Goal: Transaction & Acquisition: Purchase product/service

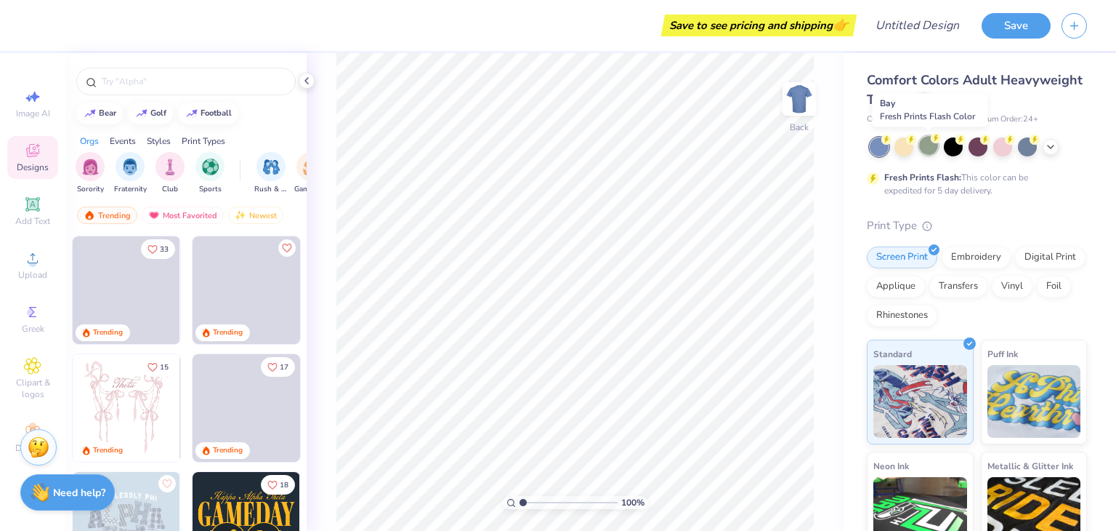
click at [925, 153] on div at bounding box center [929, 145] width 19 height 19
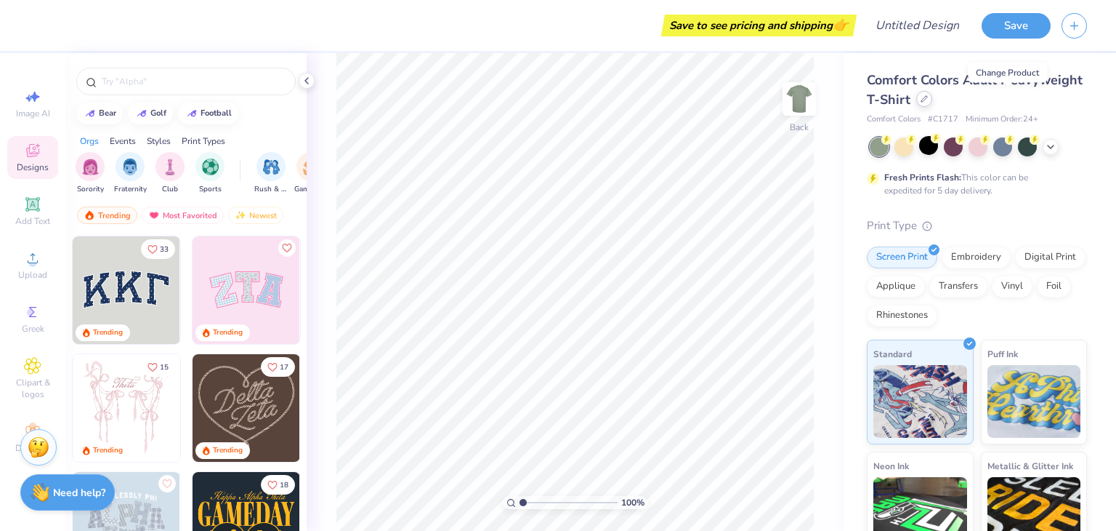
click at [933, 102] on div at bounding box center [925, 99] width 16 height 16
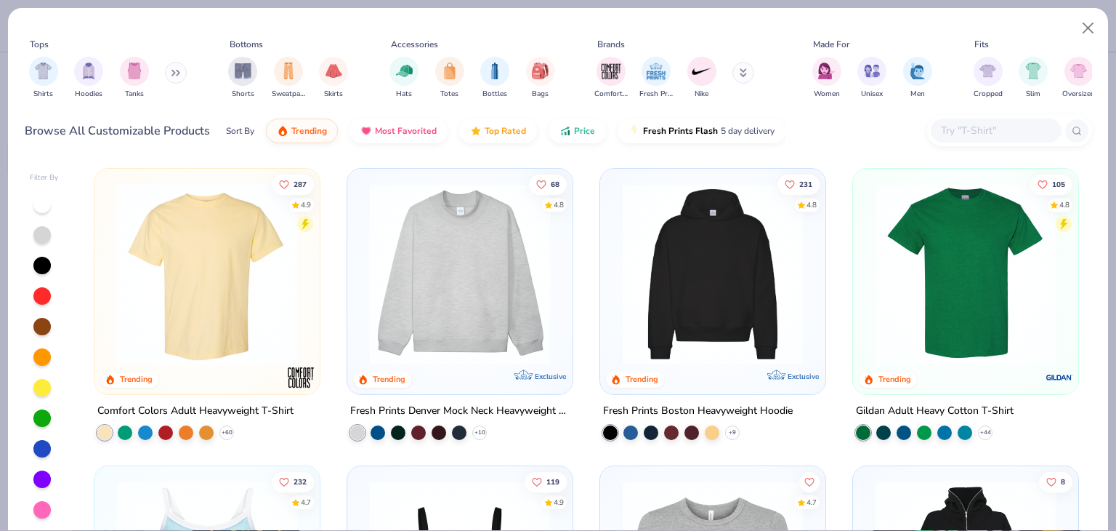
click at [1019, 135] on input "text" at bounding box center [996, 130] width 112 height 17
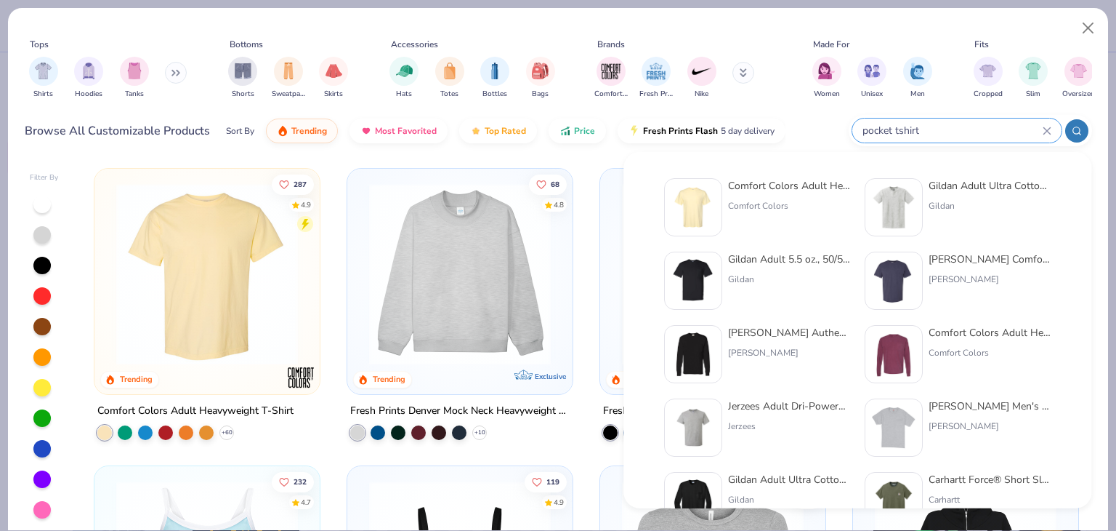
type input "pocket tshirt"
click at [791, 193] on div "Comfort Colors Adult Heavyweight RS Pocket T-Shirt Comfort Colors" at bounding box center [789, 207] width 122 height 58
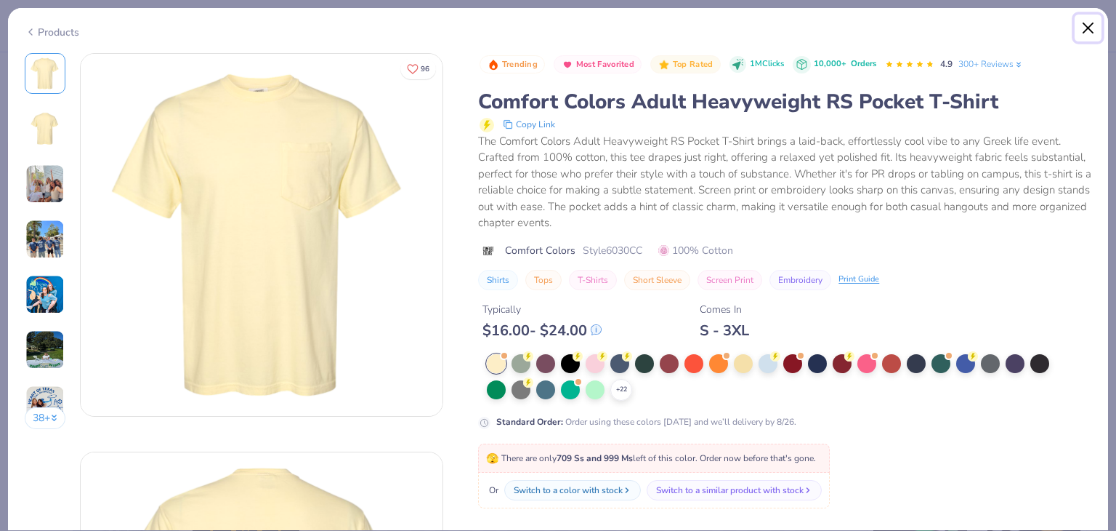
click at [1085, 33] on button "Close" at bounding box center [1089, 29] width 28 height 28
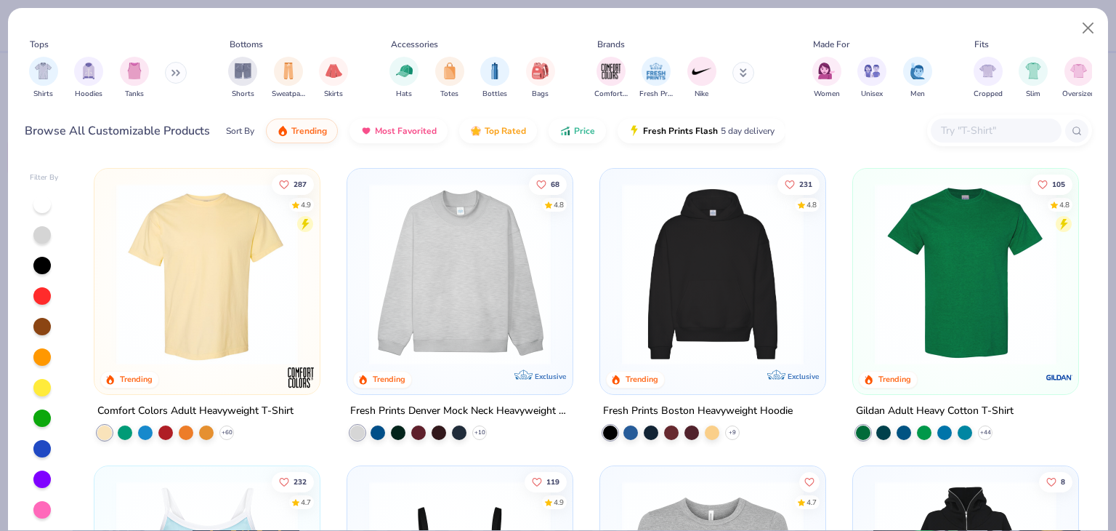
click at [240, 315] on img at bounding box center [207, 274] width 196 height 182
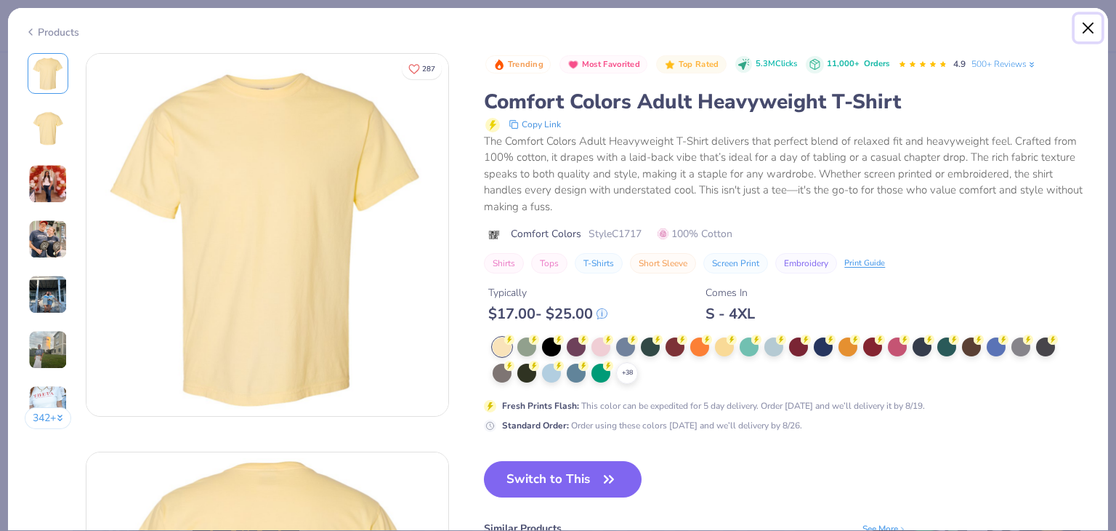
click at [1088, 36] on button "Close" at bounding box center [1089, 29] width 28 height 28
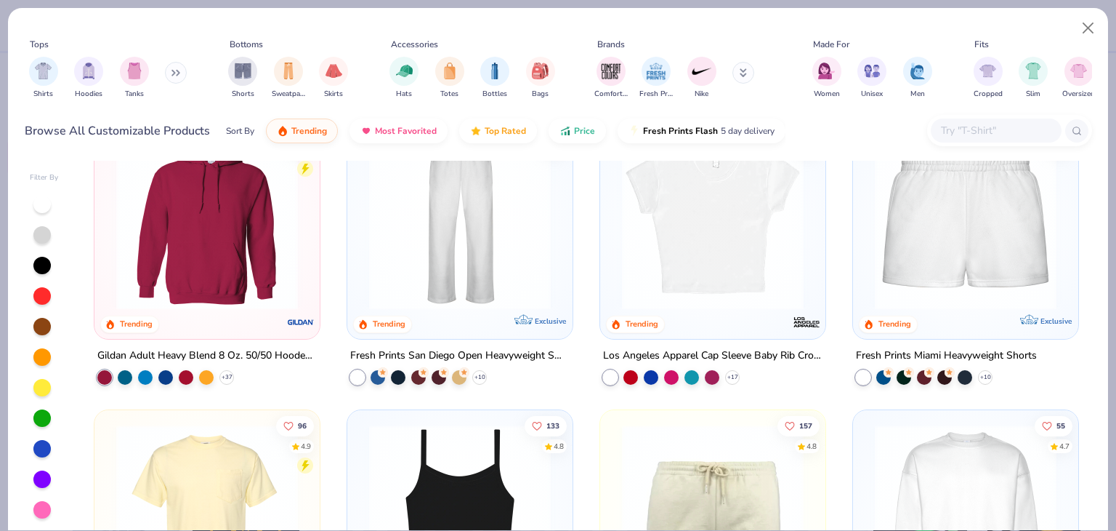
scroll to position [885, 0]
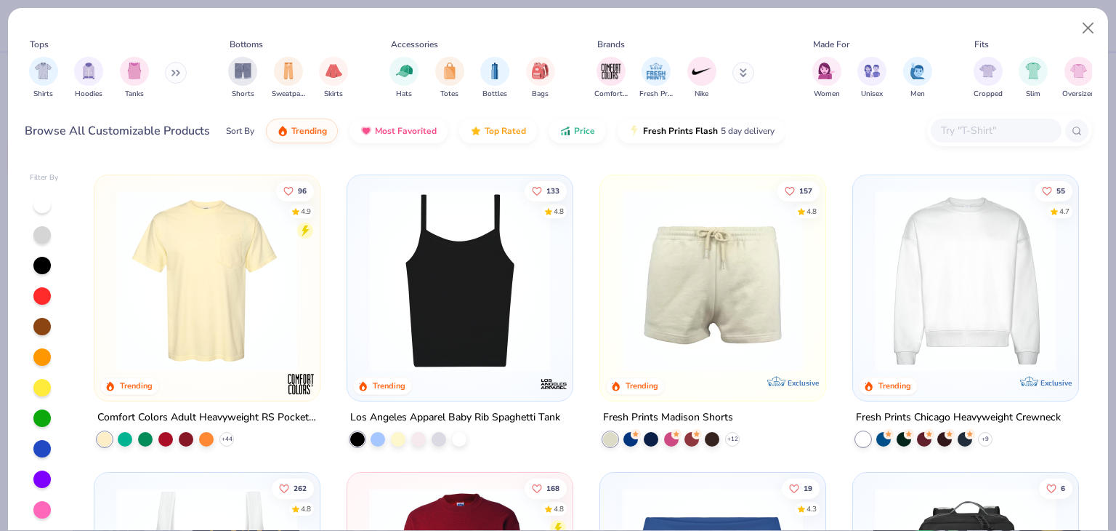
click at [219, 333] on img at bounding box center [207, 281] width 196 height 182
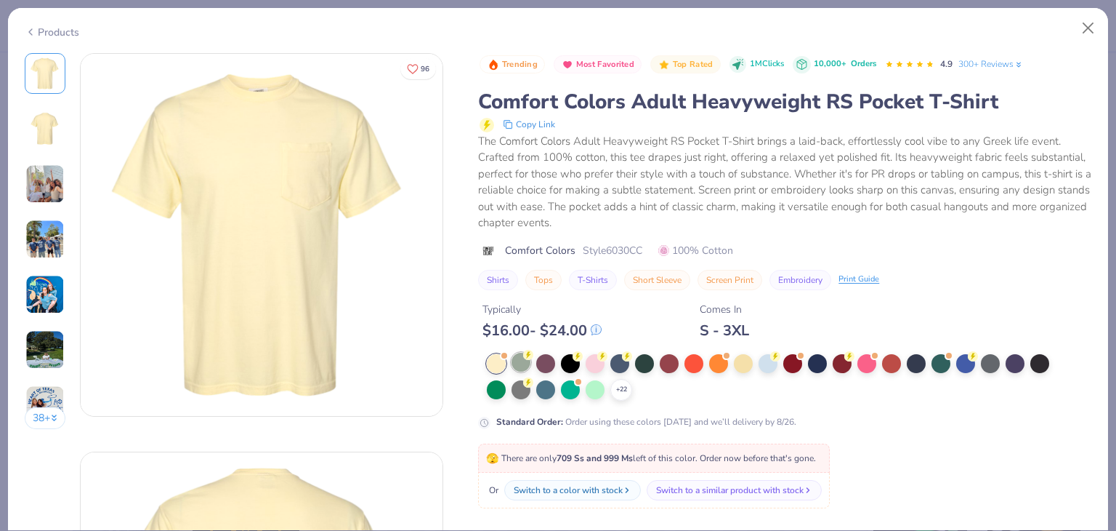
click at [523, 364] on div at bounding box center [521, 362] width 19 height 19
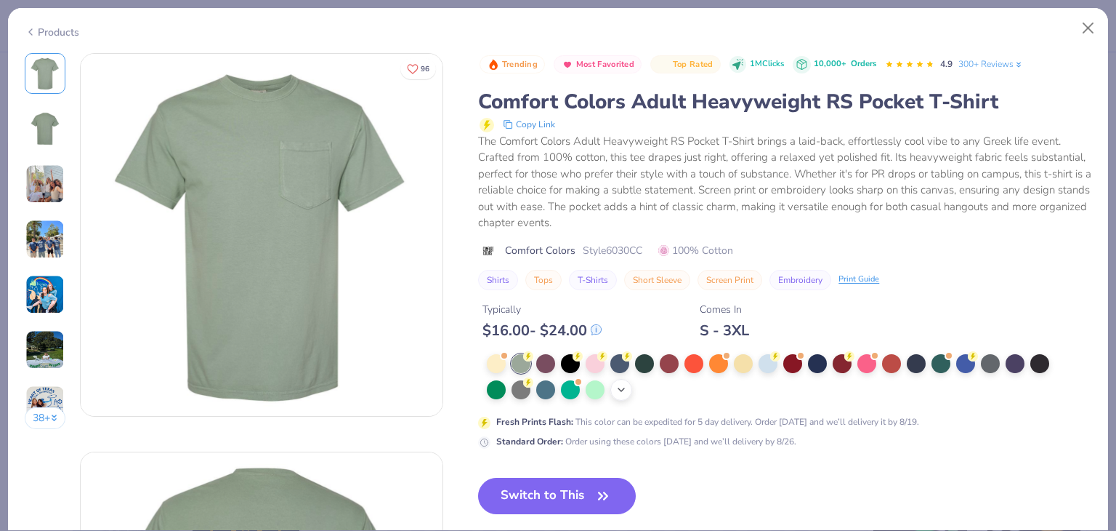
click at [620, 390] on icon at bounding box center [622, 390] width 12 height 12
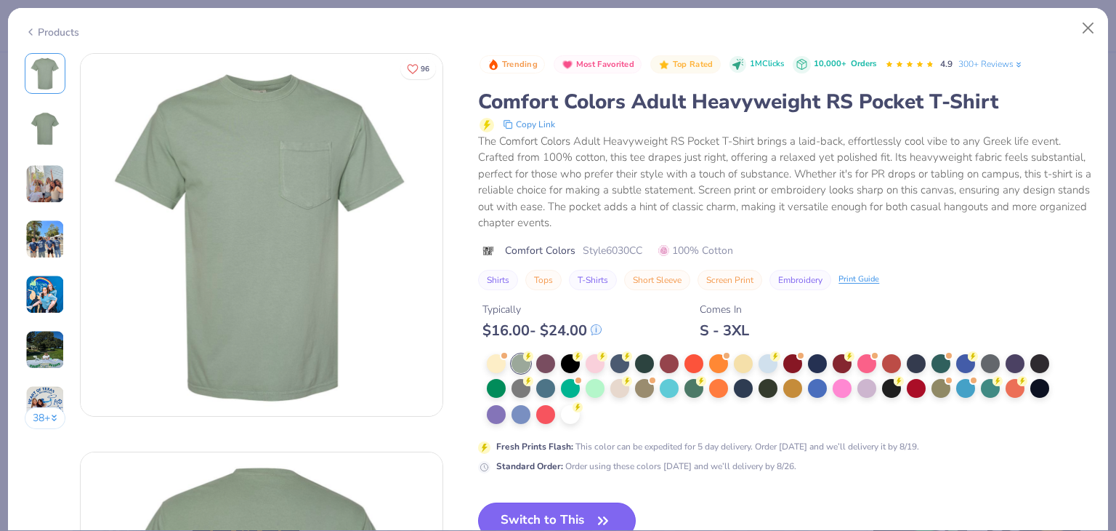
click at [539, 510] on button "Switch to This" at bounding box center [557, 520] width 158 height 36
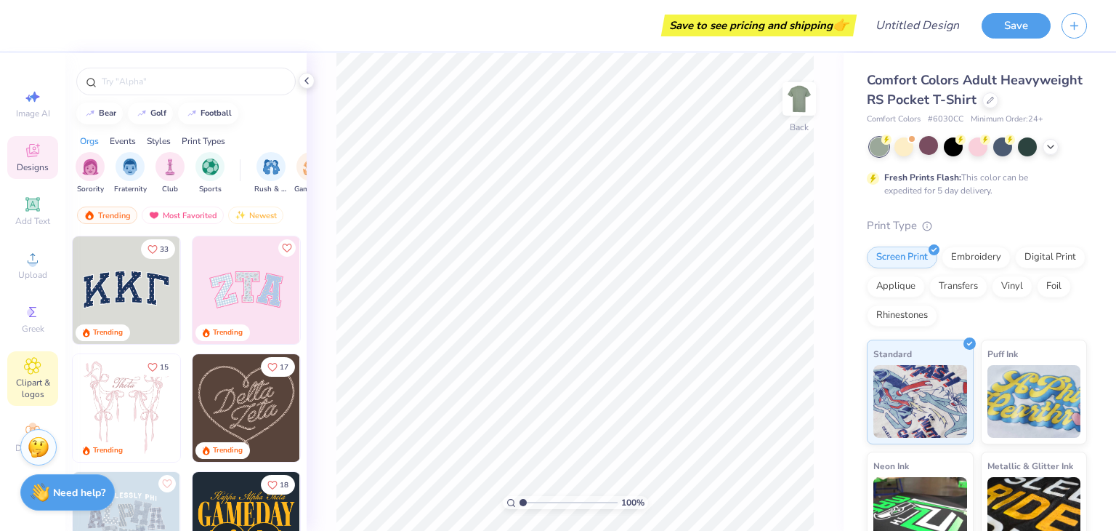
click at [34, 378] on span "Clipart & logos" at bounding box center [32, 388] width 51 height 23
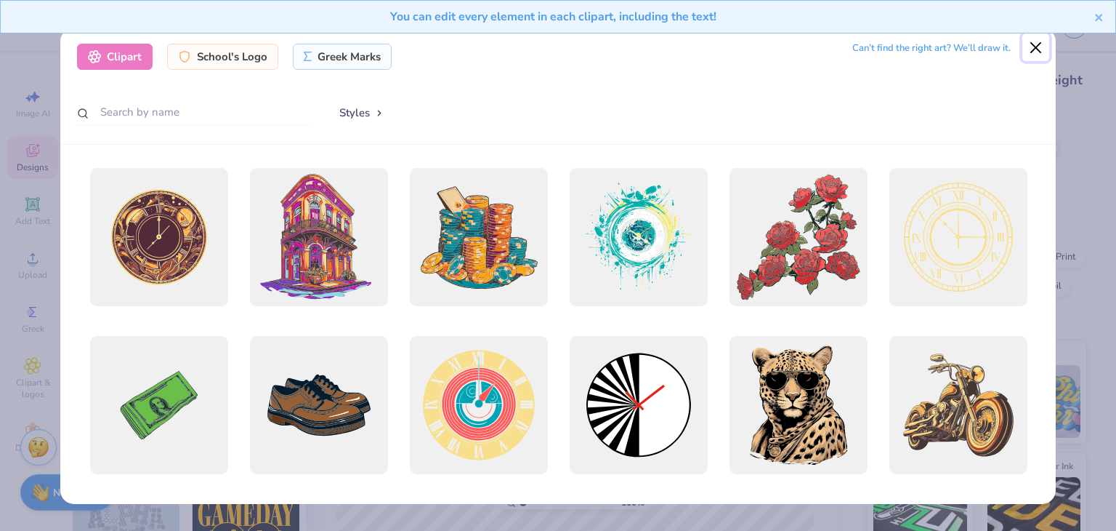
click at [1033, 49] on button "Close" at bounding box center [1037, 47] width 28 height 28
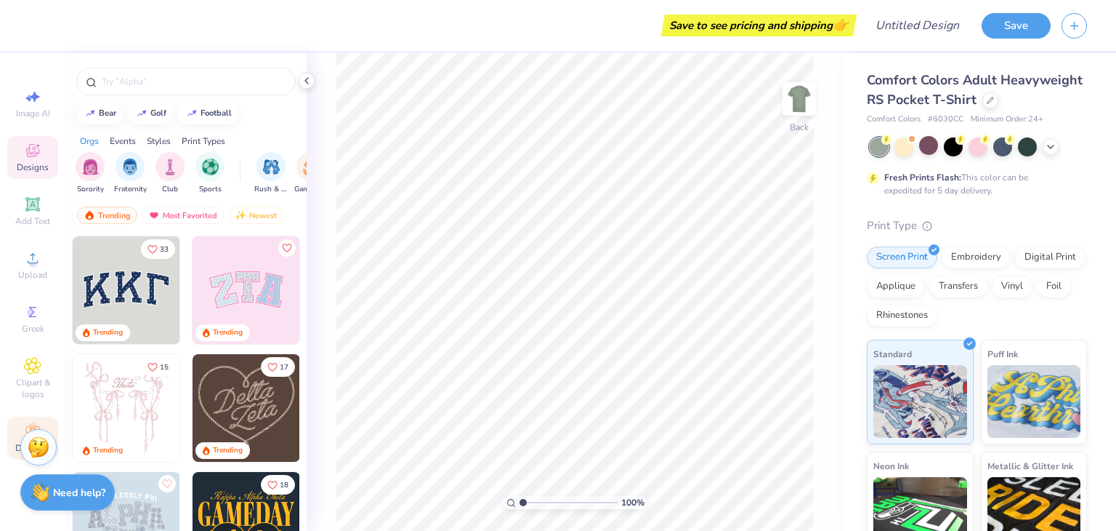
click at [11, 449] on div "Decorate" at bounding box center [32, 438] width 51 height 43
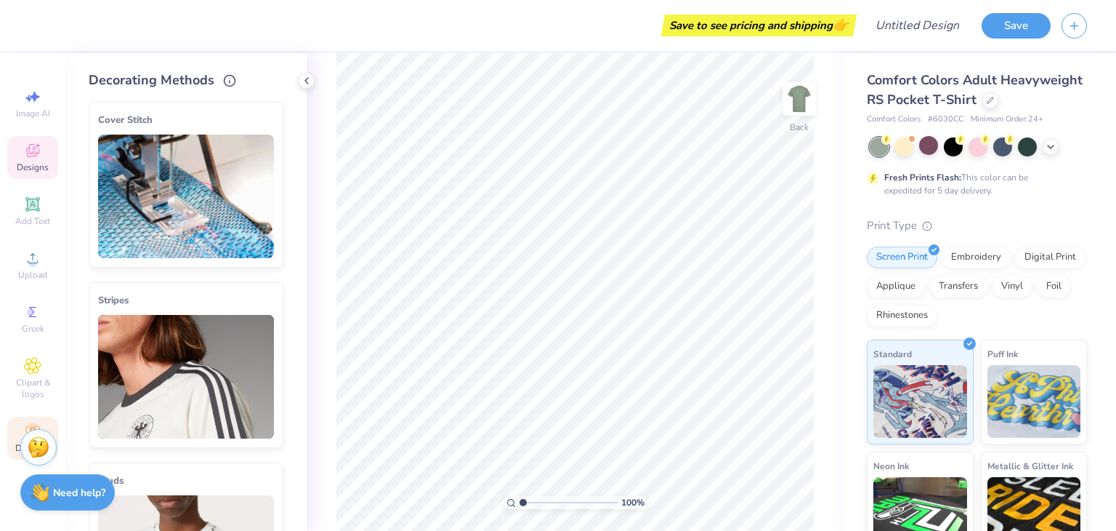
click at [41, 143] on icon at bounding box center [32, 150] width 17 height 17
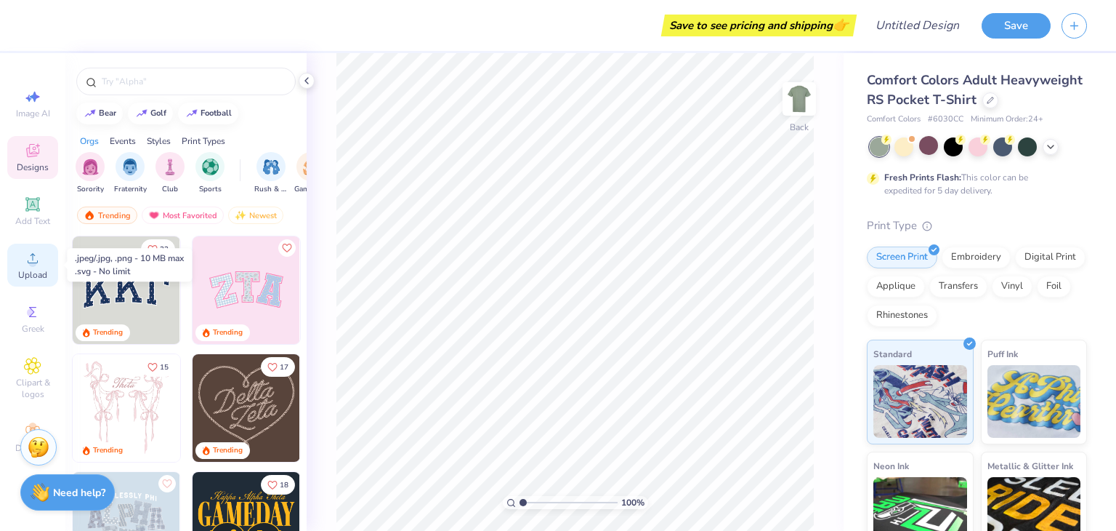
click at [26, 277] on span "Upload" at bounding box center [32, 275] width 29 height 12
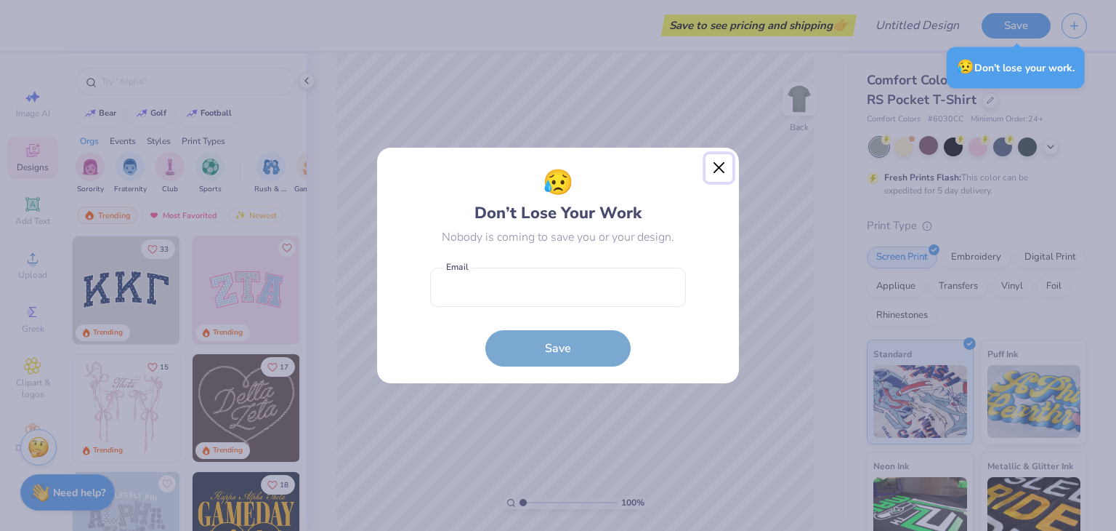
click at [716, 175] on button "Close" at bounding box center [720, 168] width 28 height 28
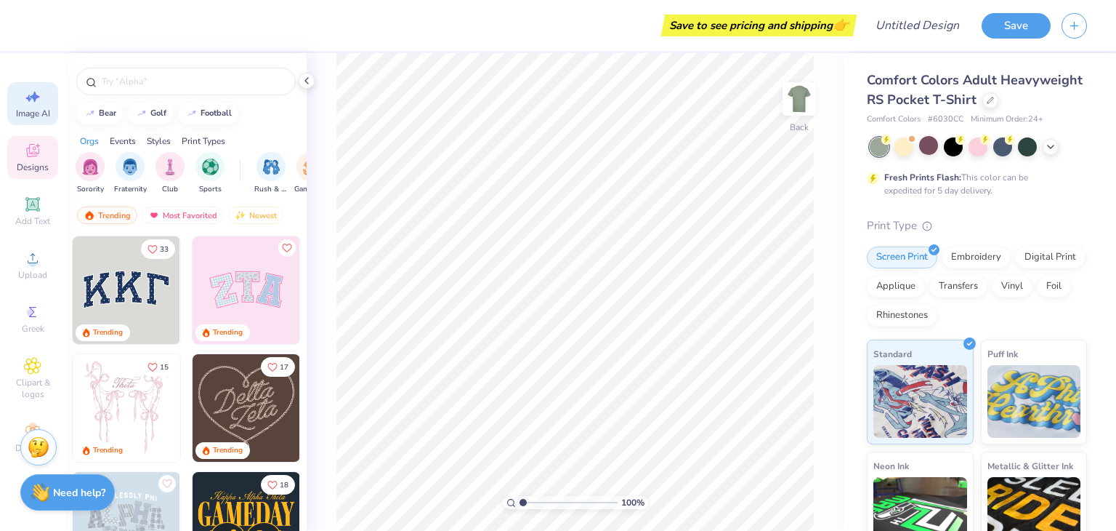
click at [27, 111] on span "Image AI" at bounding box center [33, 114] width 34 height 12
select select "4"
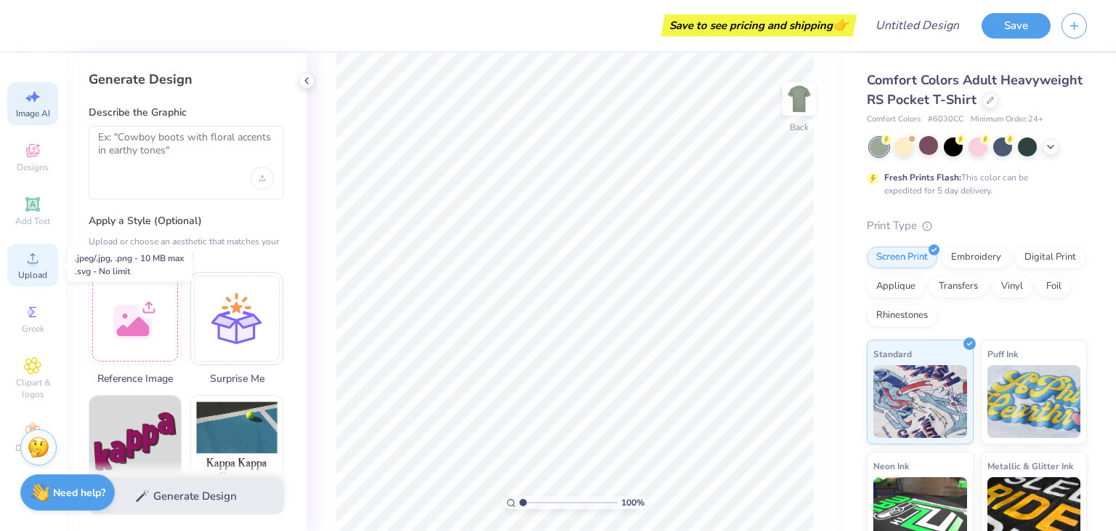
click at [28, 277] on span "Upload" at bounding box center [32, 275] width 29 height 12
click at [1005, 30] on button "Save" at bounding box center [1016, 23] width 69 height 25
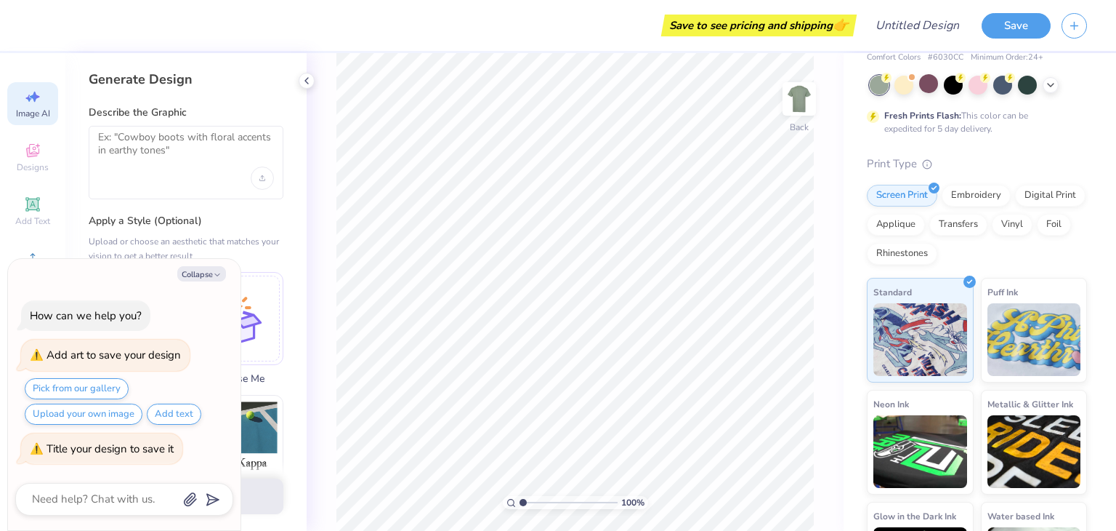
scroll to position [37, 0]
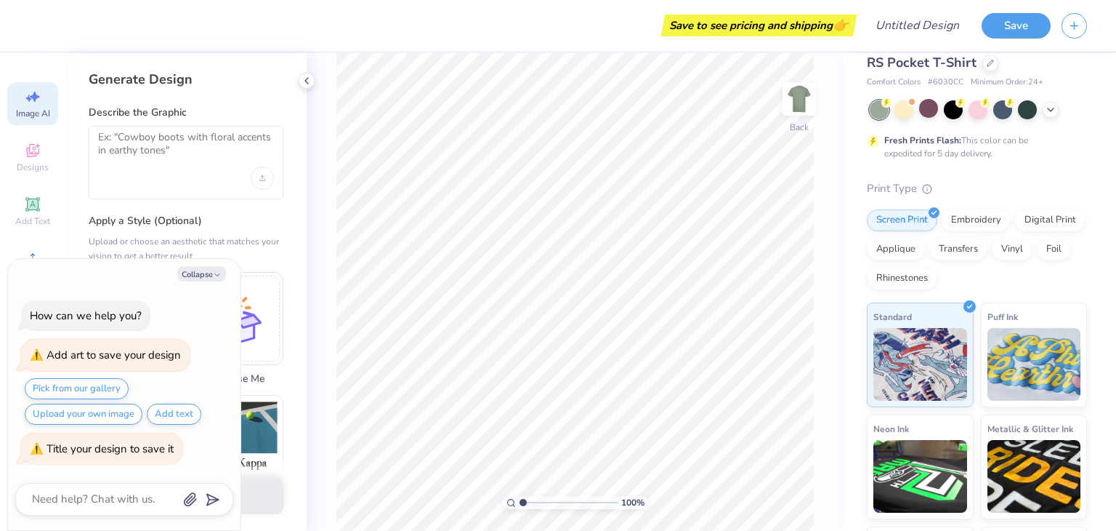
click at [315, 384] on div "100 % Back" at bounding box center [575, 292] width 537 height 478
click at [308, 85] on icon at bounding box center [307, 81] width 12 height 12
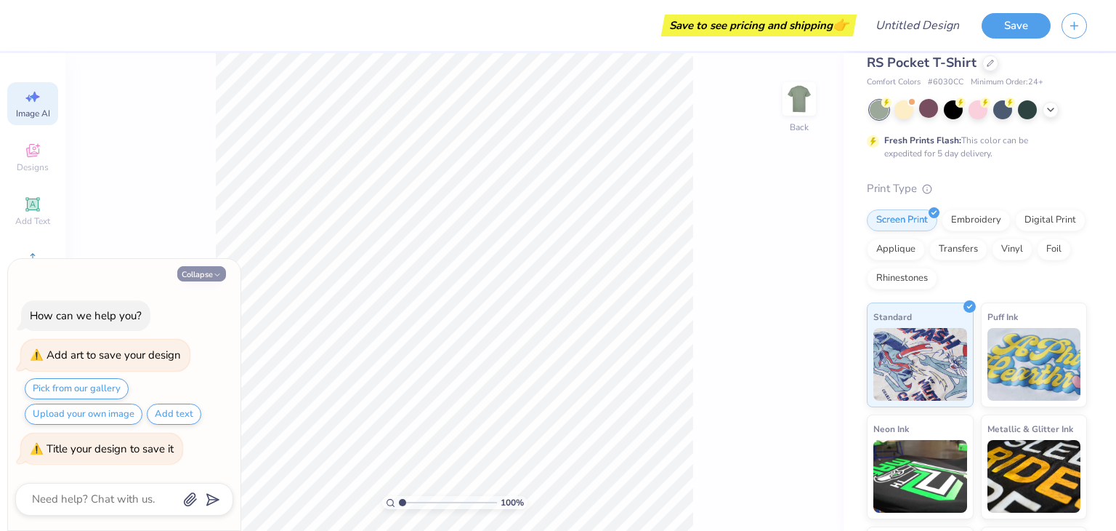
click at [221, 275] on icon "button" at bounding box center [217, 274] width 9 height 9
type textarea "x"
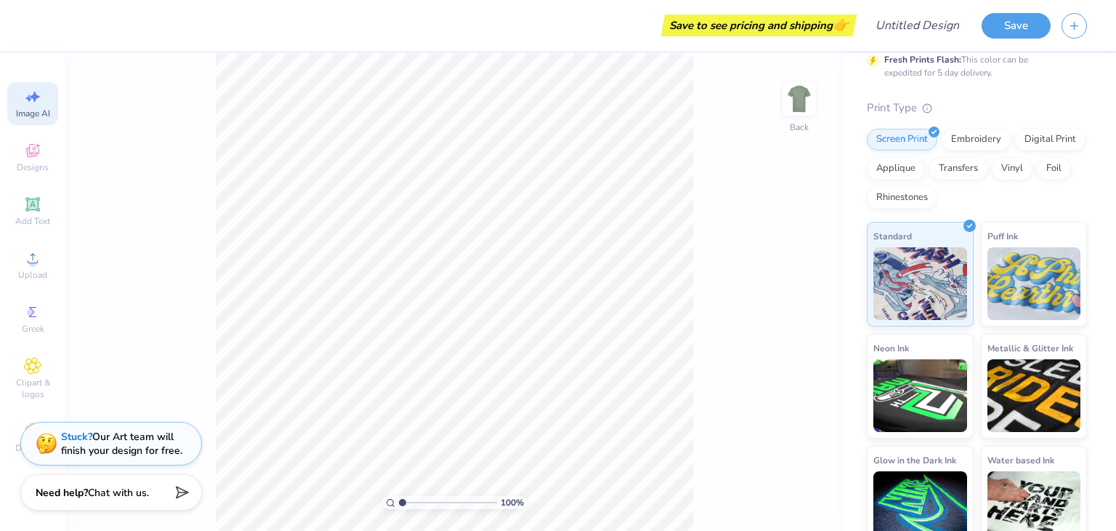
scroll to position [157, 0]
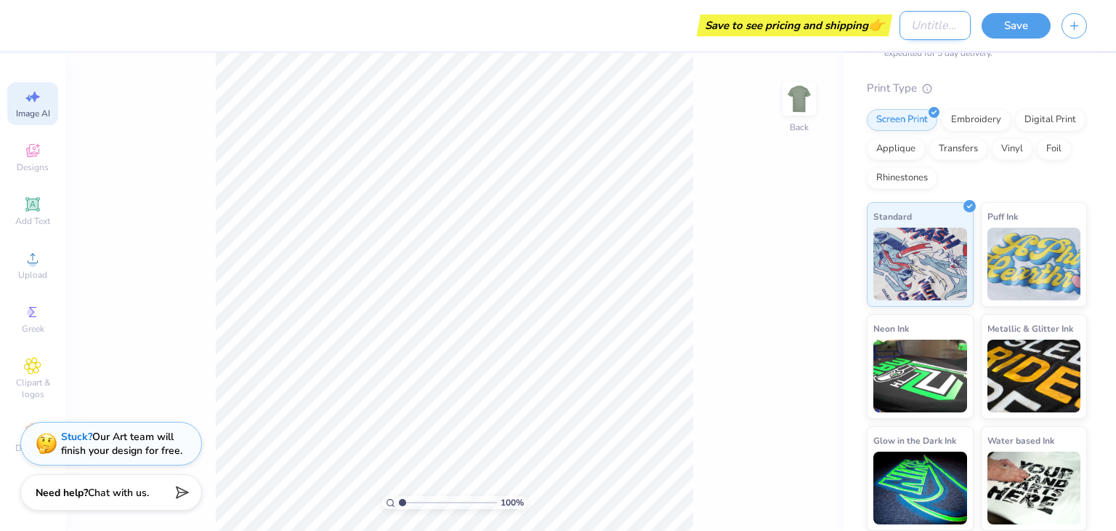
click at [939, 26] on input "Design Title" at bounding box center [935, 25] width 71 height 29
type input "Fall Rush 2025"
click at [1007, 31] on button "Save" at bounding box center [1016, 23] width 69 height 25
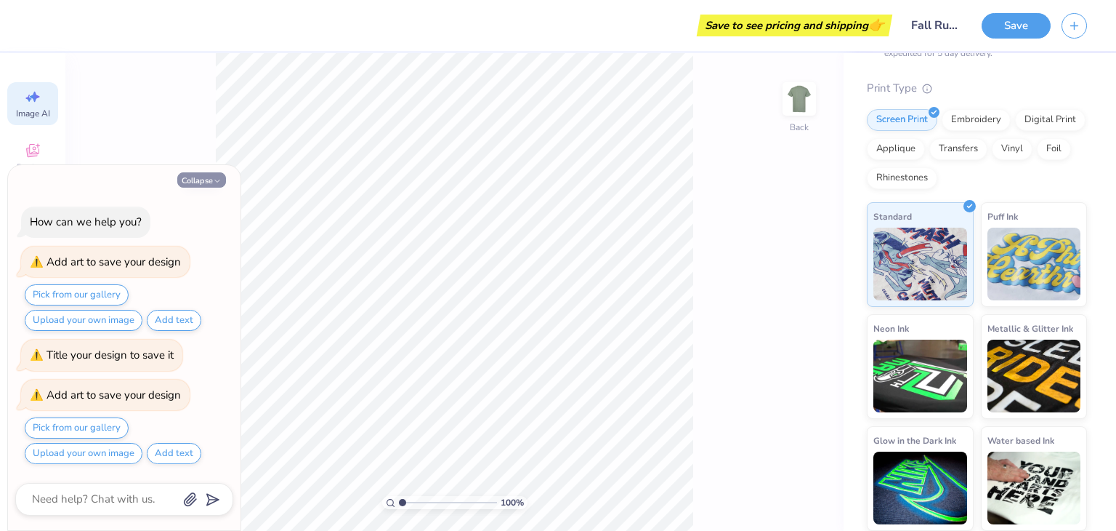
click at [221, 187] on button "Collapse" at bounding box center [201, 179] width 49 height 15
type textarea "x"
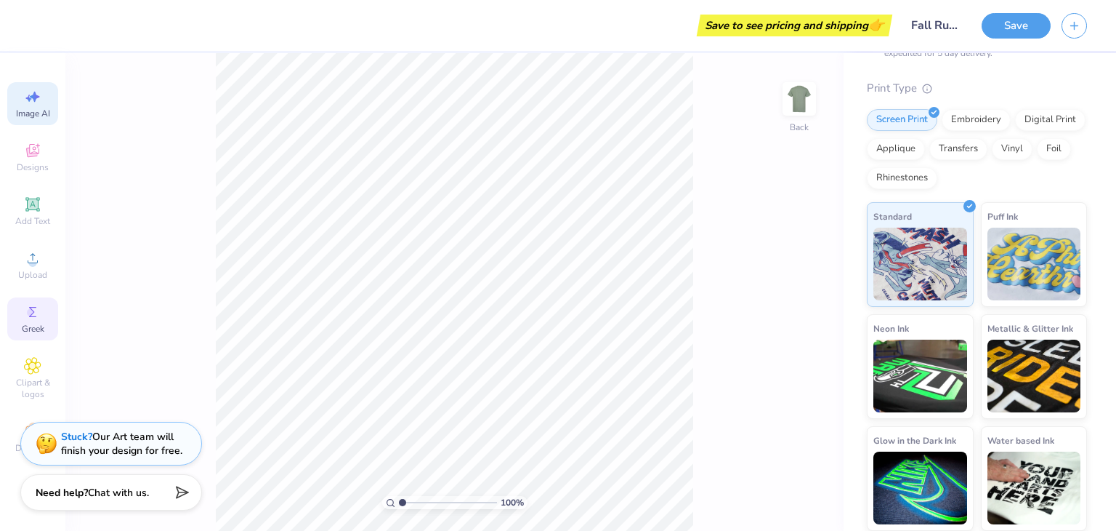
click at [39, 304] on icon at bounding box center [32, 311] width 17 height 17
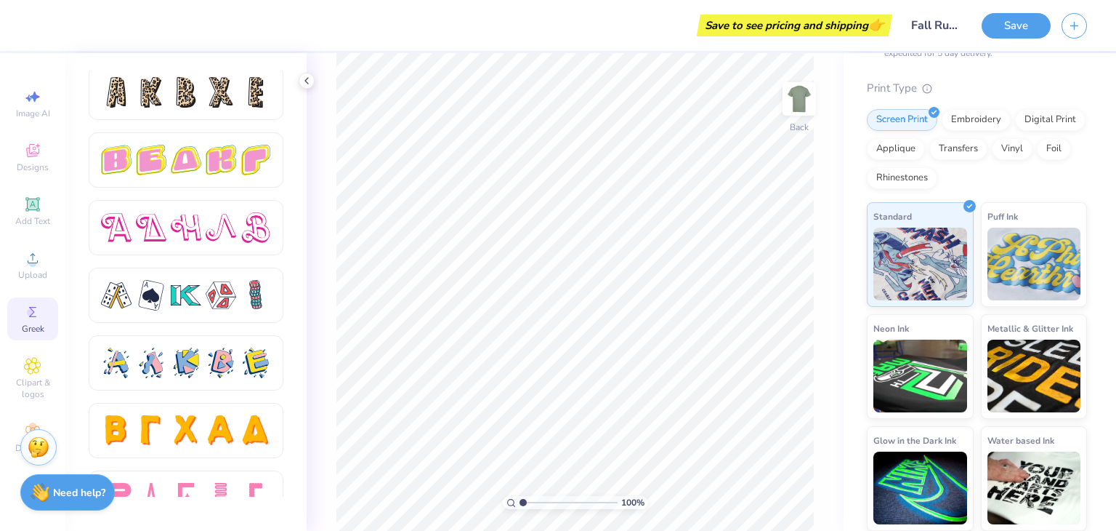
scroll to position [2480, 0]
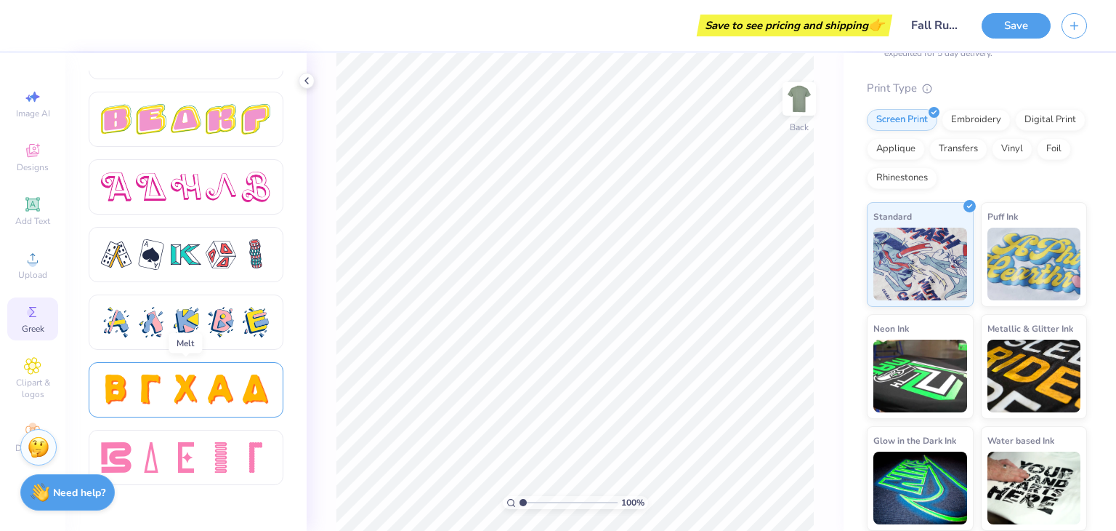
click at [238, 388] on div at bounding box center [186, 389] width 170 height 31
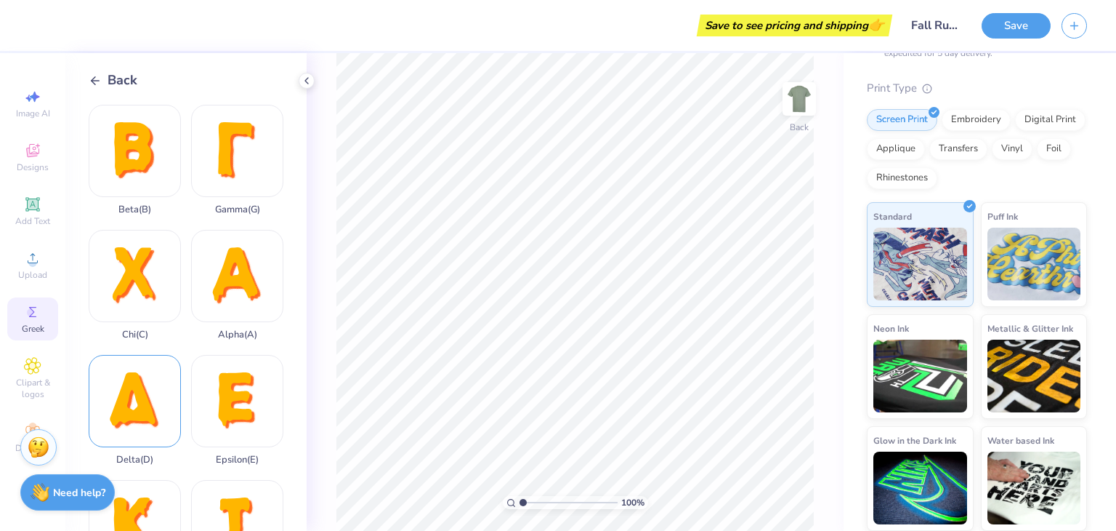
click at [153, 390] on div "Delta ( D )" at bounding box center [135, 410] width 92 height 110
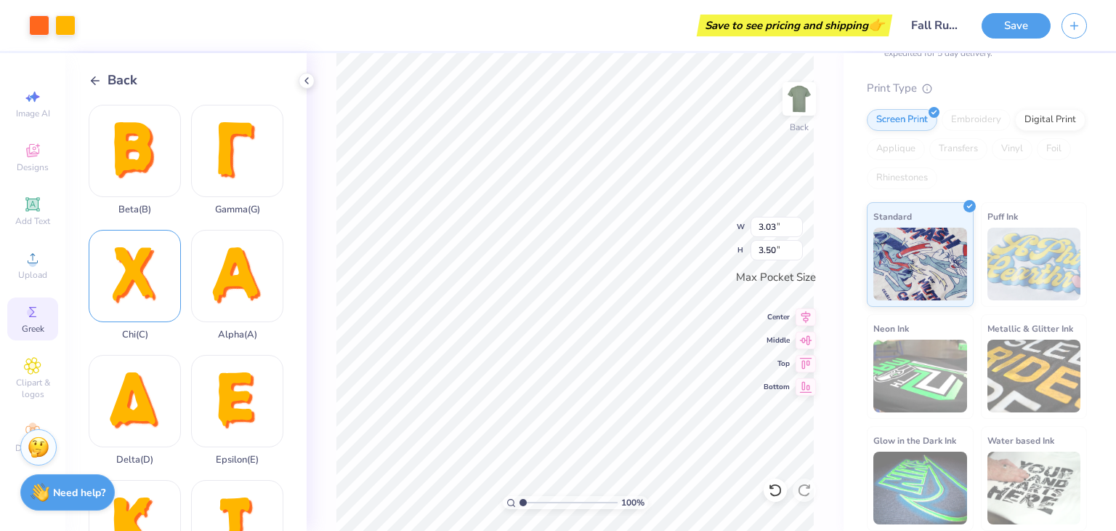
click at [147, 262] on div "Chi ( C )" at bounding box center [135, 285] width 92 height 110
type input "2.71"
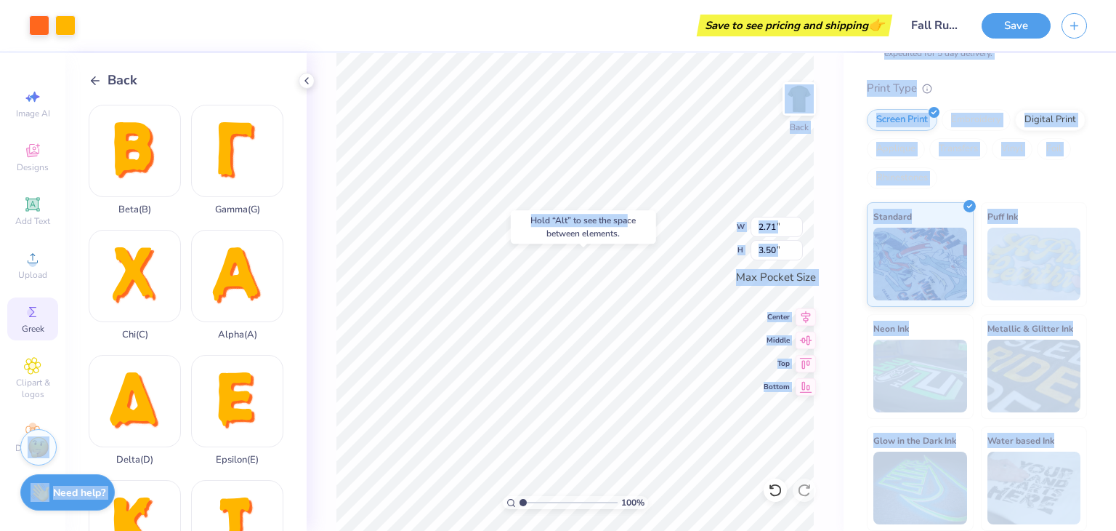
click at [608, 286] on body "Art colors Save to see pricing and shipping 👉 Design Title Fall Rush 2025 Save …" at bounding box center [558, 265] width 1116 height 531
type input "1.0764553162112"
type textarea "x"
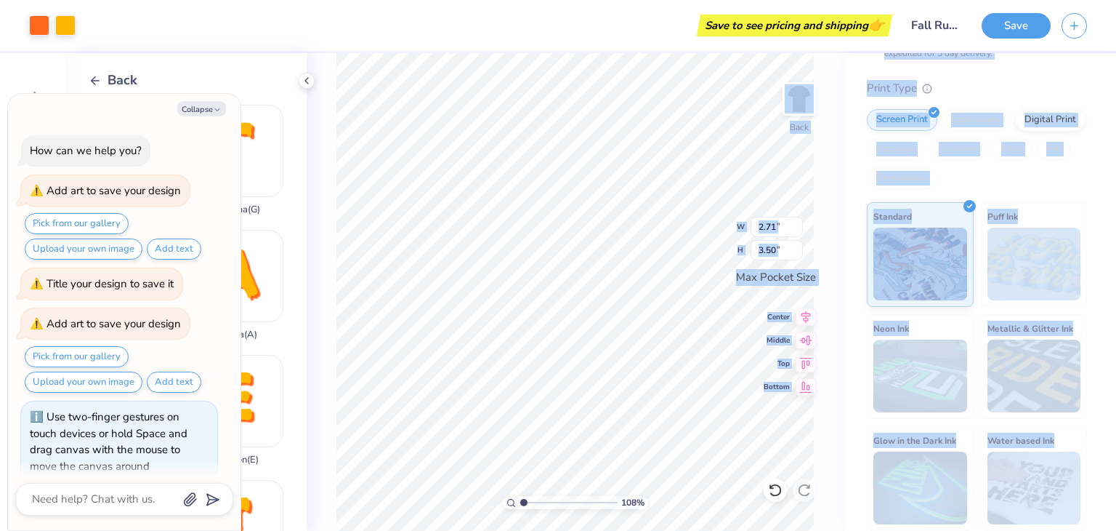
scroll to position [15, 0]
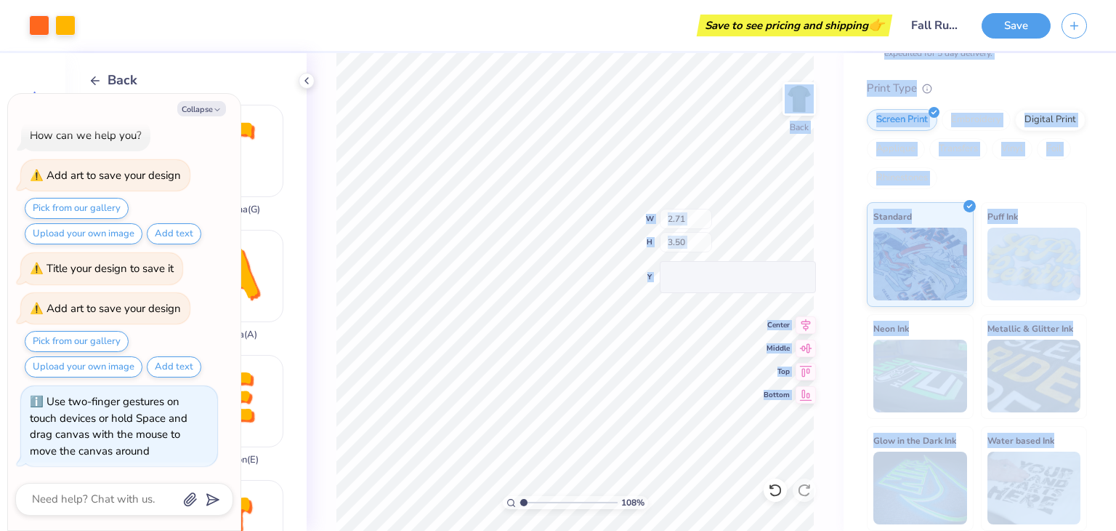
type input "1.0764553162112"
type textarea "x"
type input "1.21140394818618"
type textarea "x"
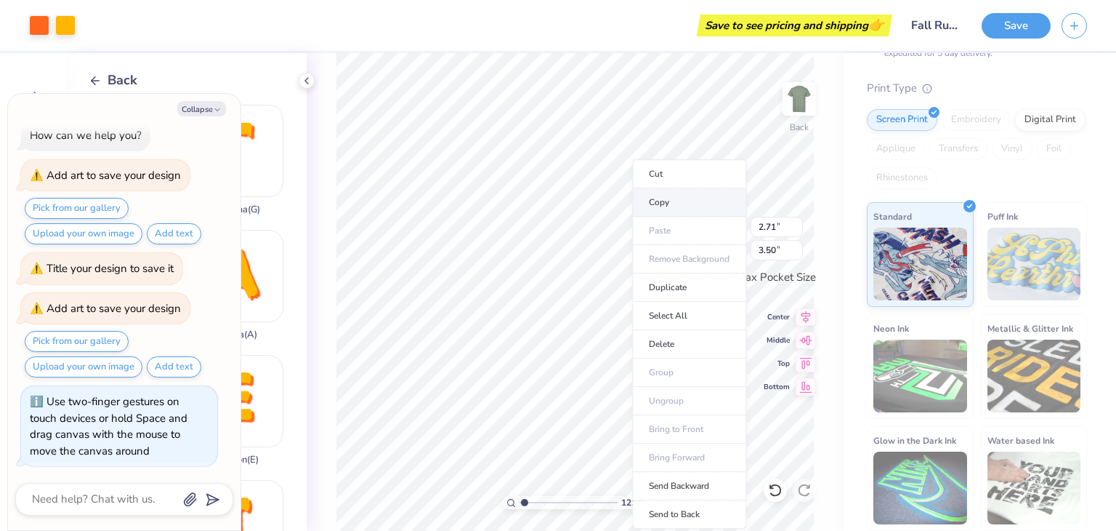
click at [632, 204] on li "Copy" at bounding box center [689, 202] width 114 height 28
type input "1.21140394818618"
type textarea "x"
type input "1.21140394818618"
type textarea "x"
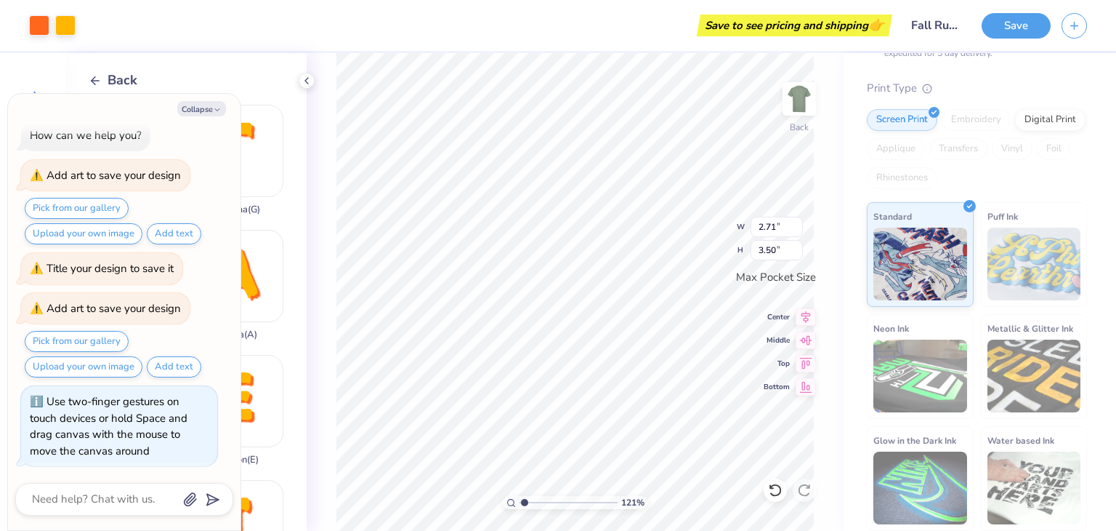
type input "1.21140394818618"
type textarea "x"
type input "3.03"
type input "1.21140394818618"
type textarea "x"
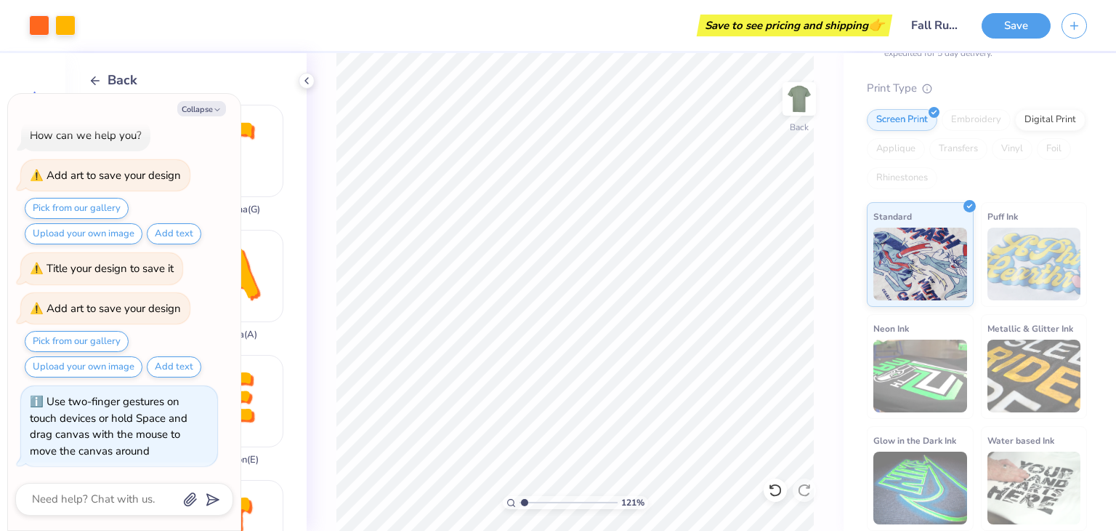
type input "1.21140394818618"
type textarea "x"
type input "1.21140394818618"
type textarea "x"
type input "1.21140394818618"
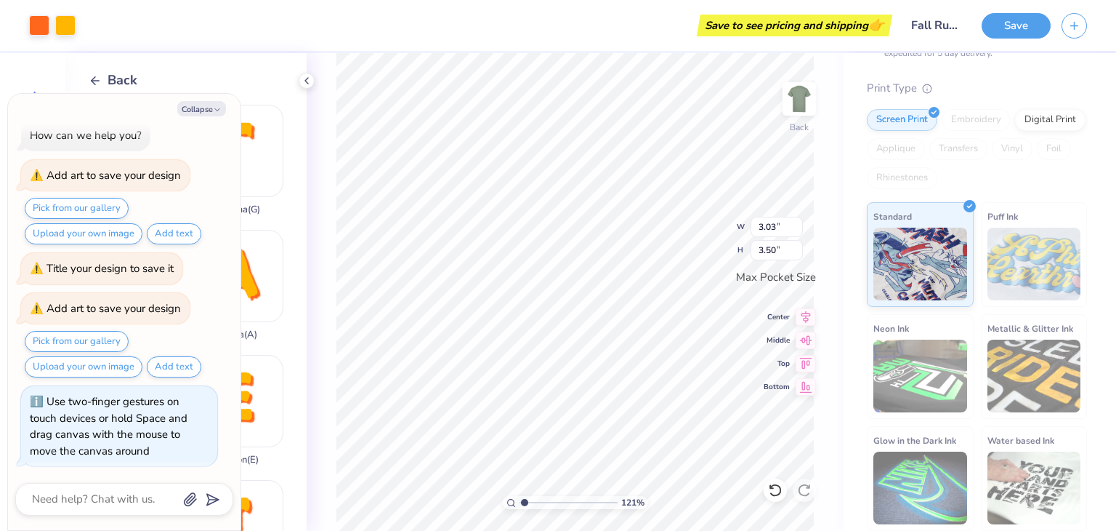
type textarea "x"
type input "1.21140394818618"
type textarea "x"
type input "1.73"
type input "2.00"
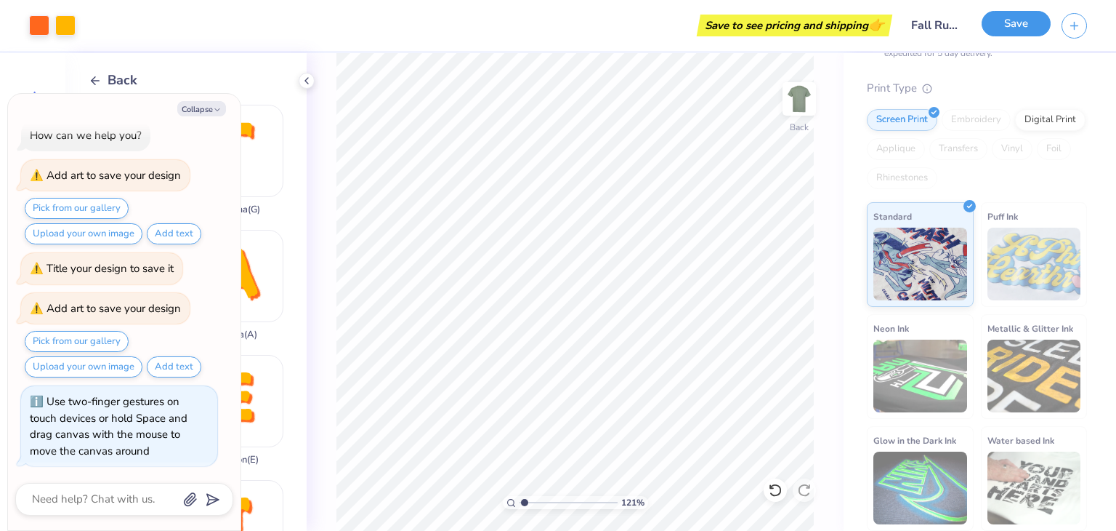
click at [994, 17] on button "Save" at bounding box center [1016, 23] width 69 height 25
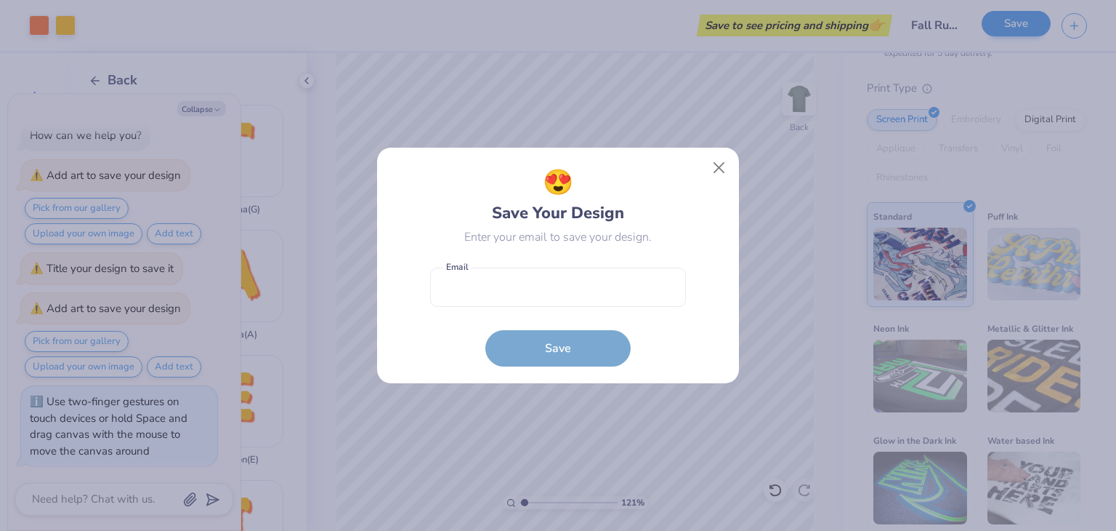
type input "1.21140394818618"
type textarea "x"
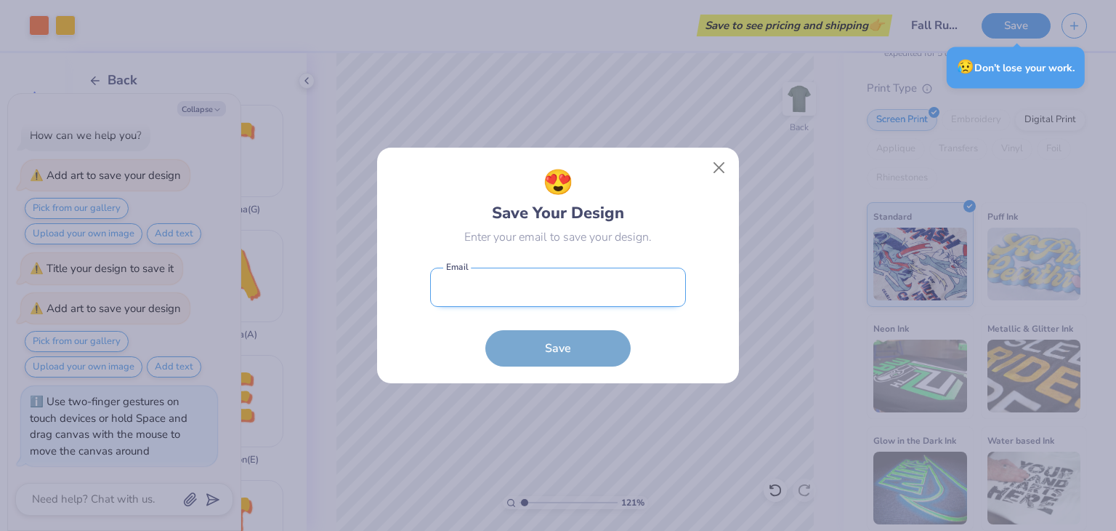
click at [493, 291] on input "email" at bounding box center [558, 287] width 256 height 40
type input "[EMAIL_ADDRESS][DOMAIN_NAME]"
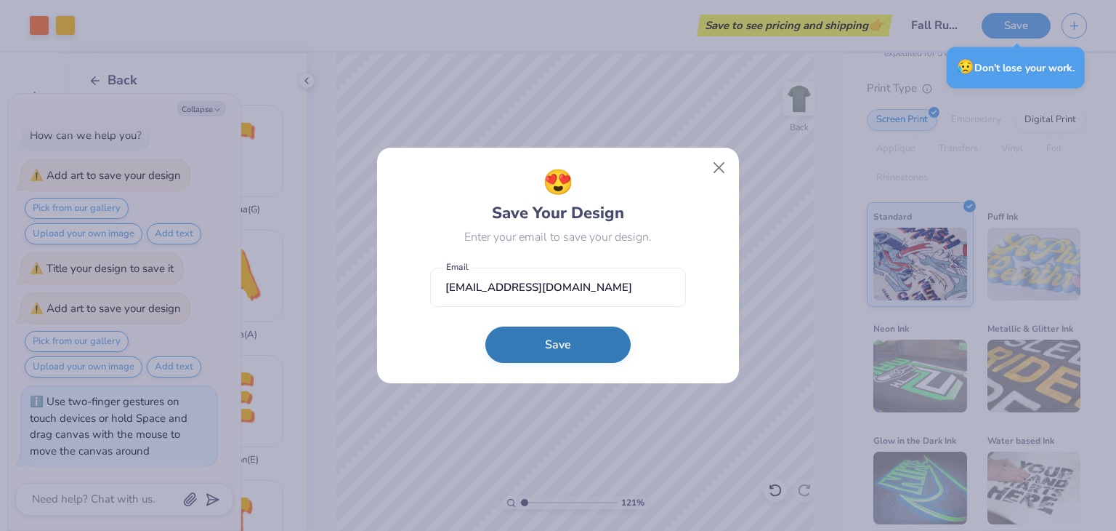
click at [566, 338] on button "Save" at bounding box center [558, 344] width 145 height 36
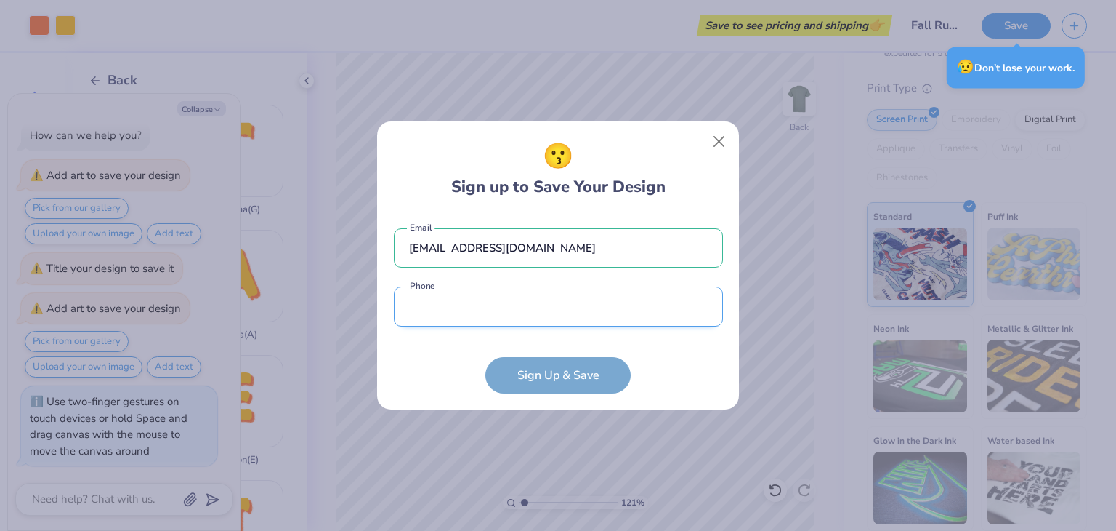
click at [524, 312] on input "tel" at bounding box center [558, 306] width 329 height 40
type input "[PHONE_NUMBER]"
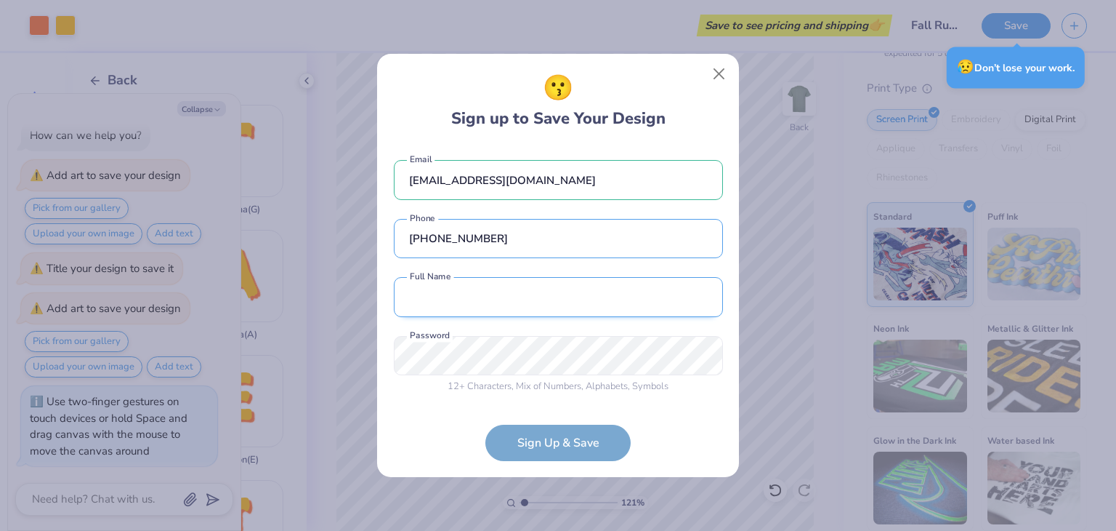
type input "1.21140394818618"
type textarea "x"
type input "[PHONE_NUMBER]"
click at [516, 299] on input "text" at bounding box center [558, 297] width 329 height 40
type input "[PERSON_NAME]"
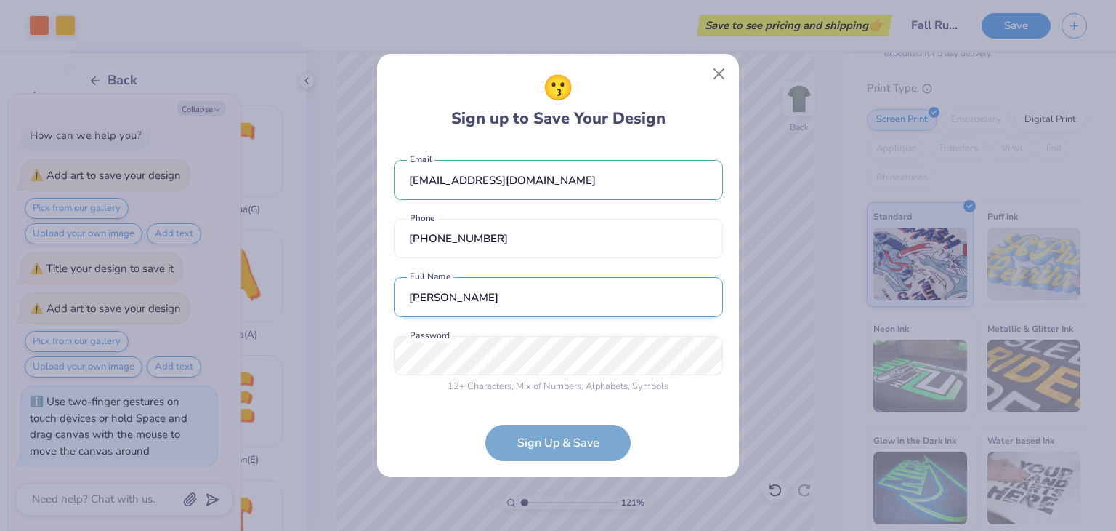
type input "[PHONE_NUMBER]"
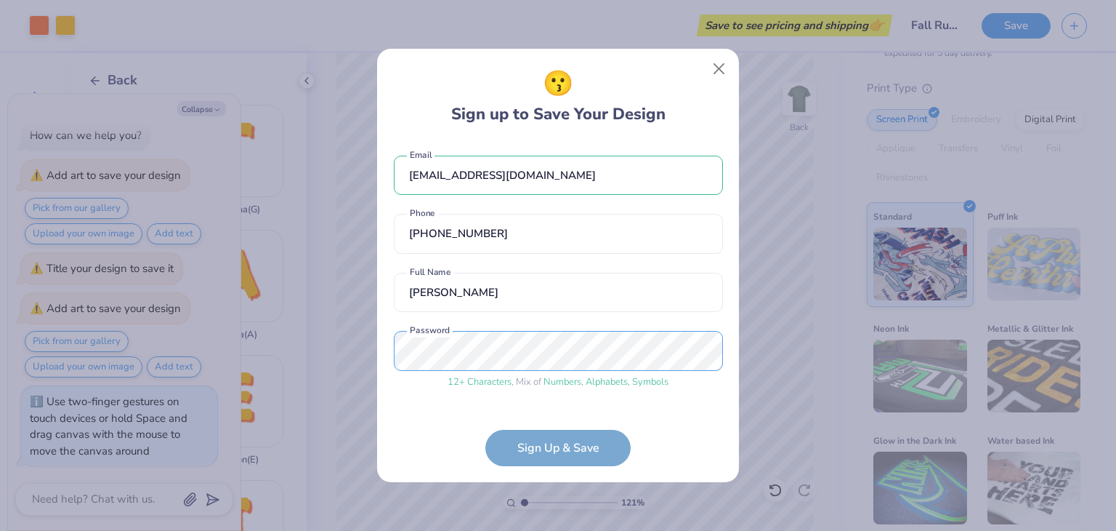
scroll to position [45, 0]
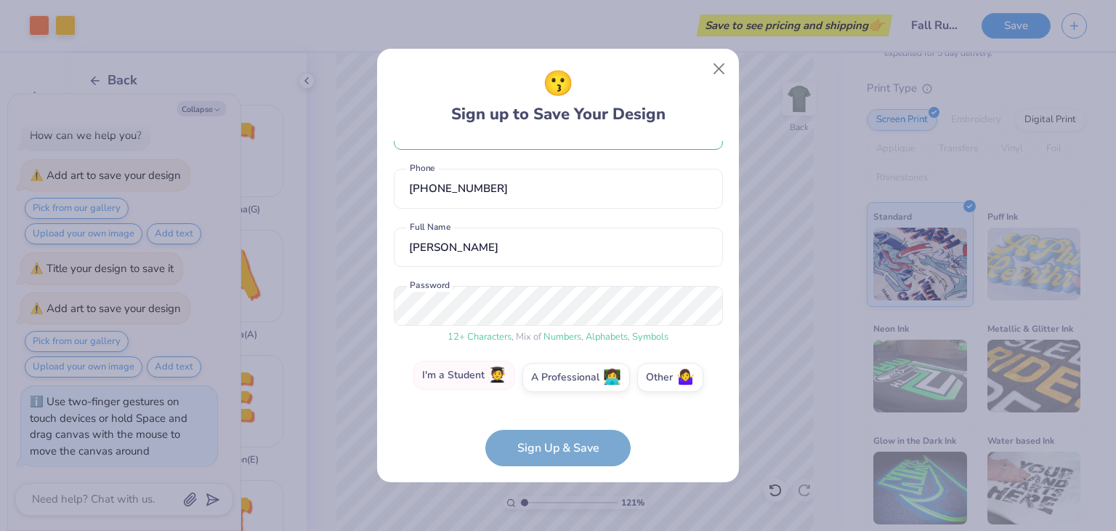
click at [485, 383] on label "I'm a Student 🧑‍🎓" at bounding box center [465, 375] width 102 height 29
click at [554, 422] on input "I'm a Student 🧑‍🎓" at bounding box center [558, 426] width 9 height 9
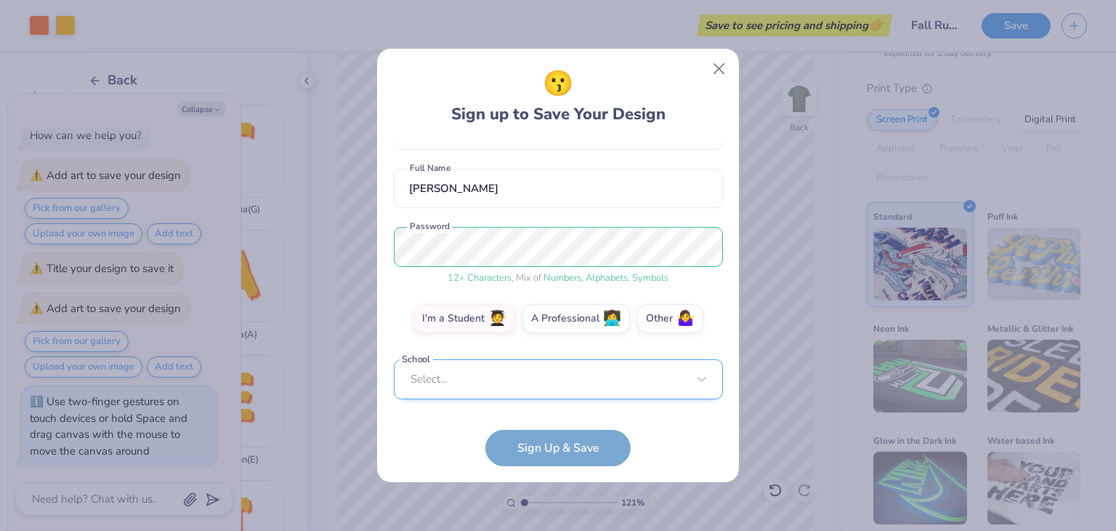
scroll to position [97, 0]
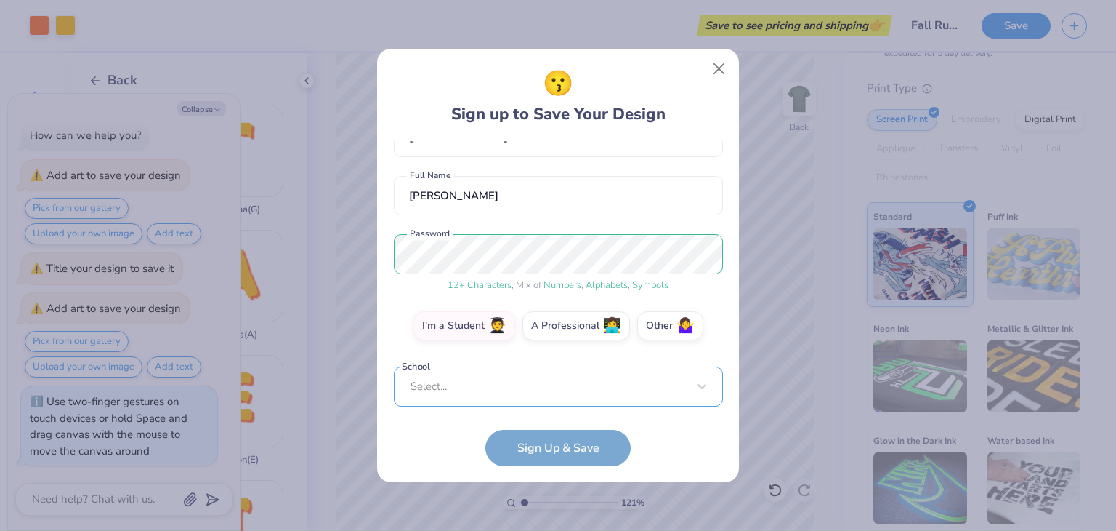
click at [507, 388] on div "Select..." at bounding box center [558, 386] width 329 height 40
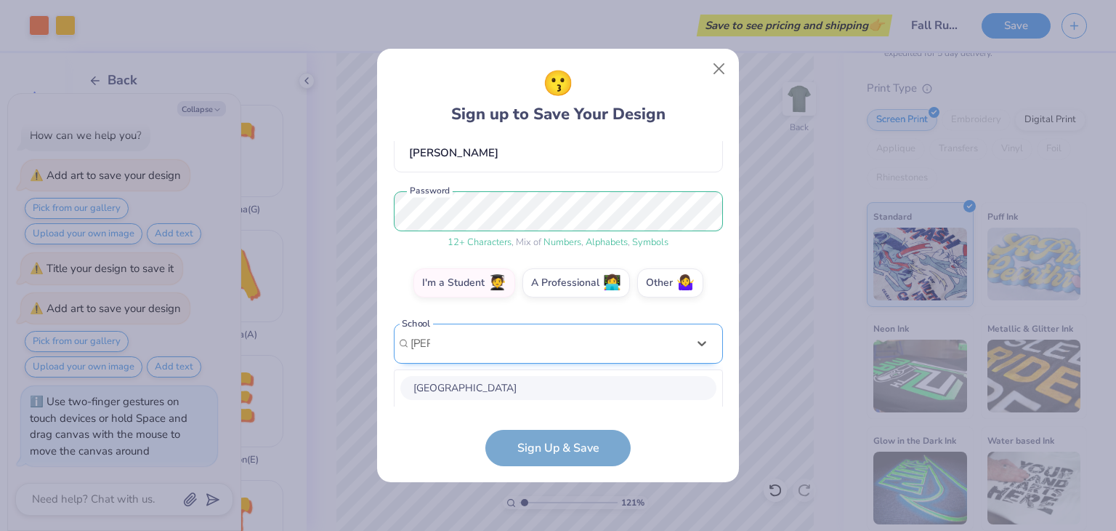
scroll to position [322, 0]
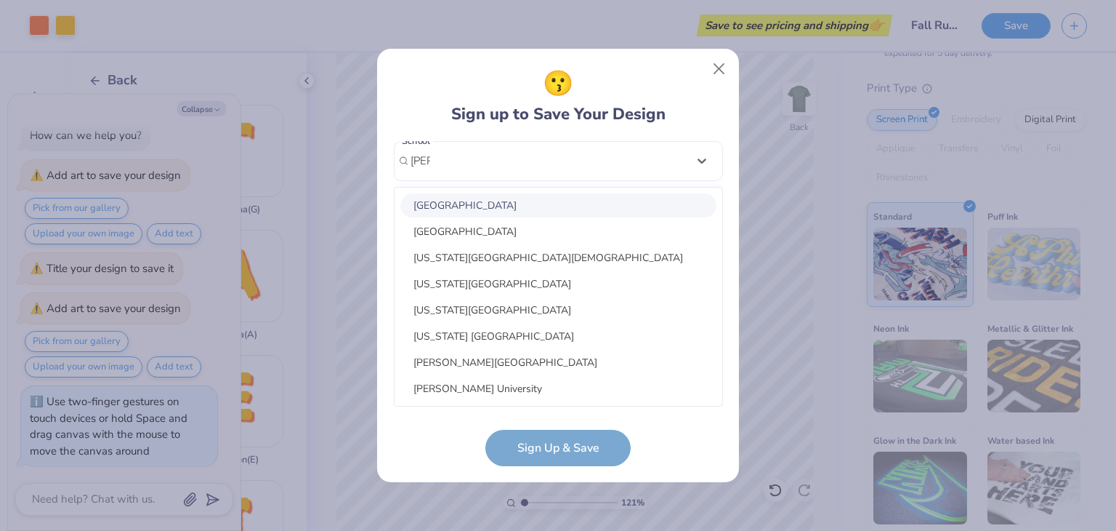
click at [518, 198] on div "[GEOGRAPHIC_DATA]" at bounding box center [559, 205] width 316 height 24
type input "[PERSON_NAME]"
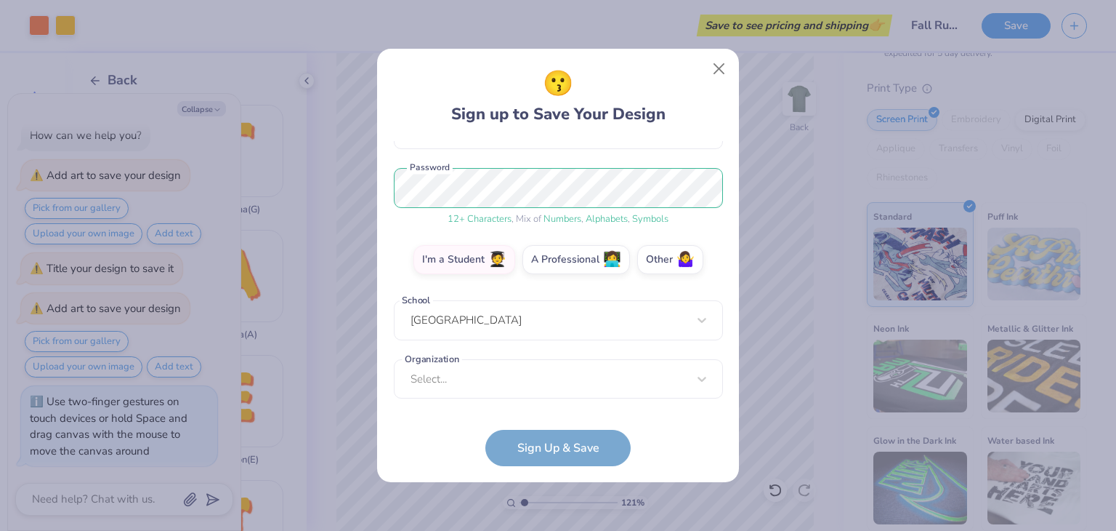
scroll to position [163, 0]
click at [495, 391] on div "Select..." at bounding box center [558, 379] width 329 height 40
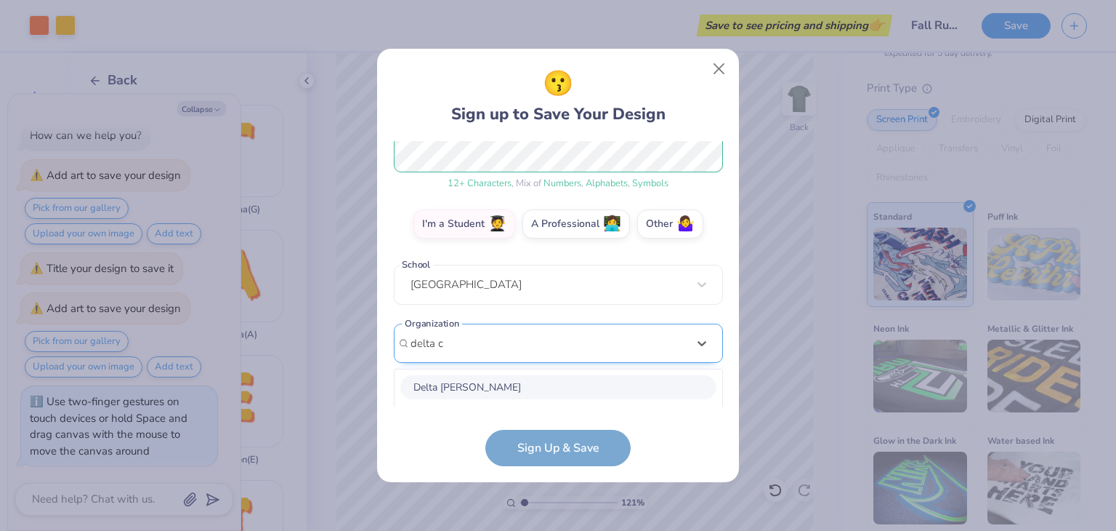
scroll to position [380, 0]
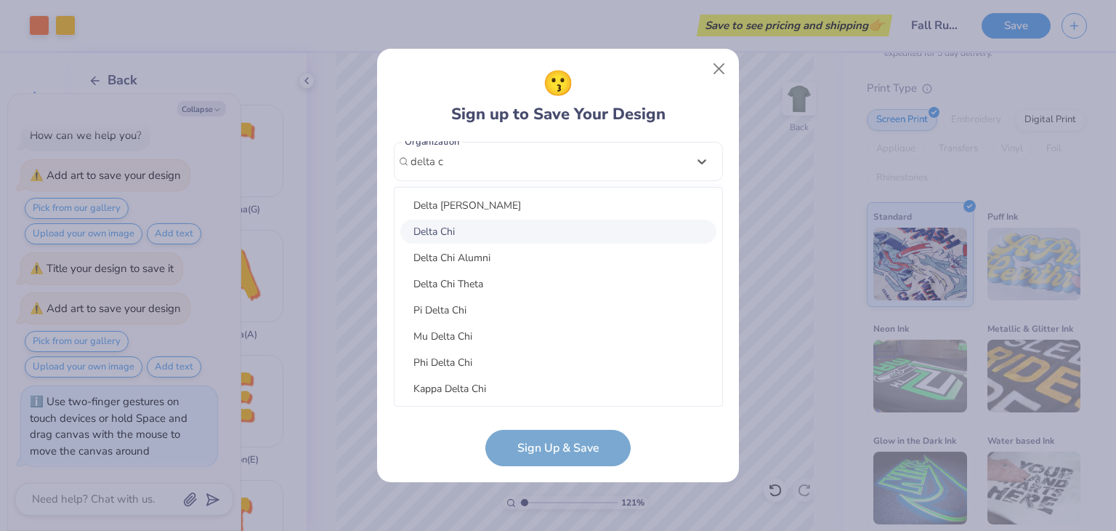
click at [433, 228] on div "Delta Chi" at bounding box center [559, 232] width 316 height 24
type input "delta c"
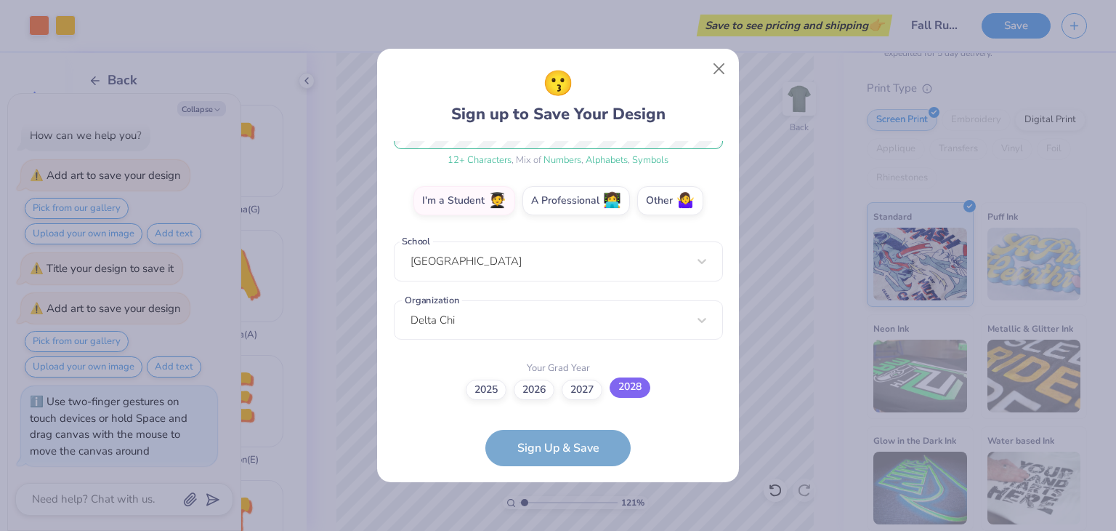
click at [634, 393] on label "2028" at bounding box center [630, 387] width 41 height 20
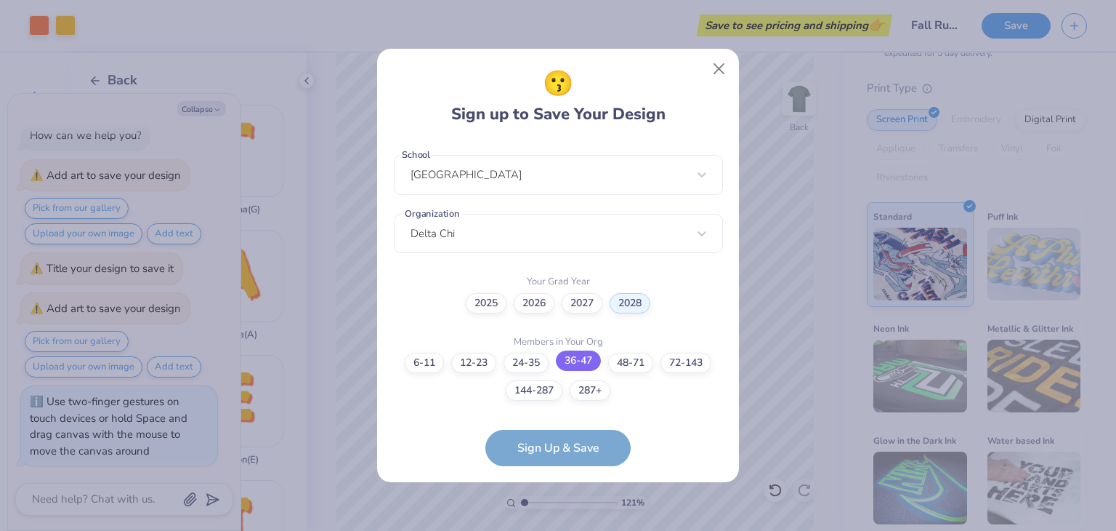
click at [579, 357] on label "36-47" at bounding box center [578, 360] width 45 height 20
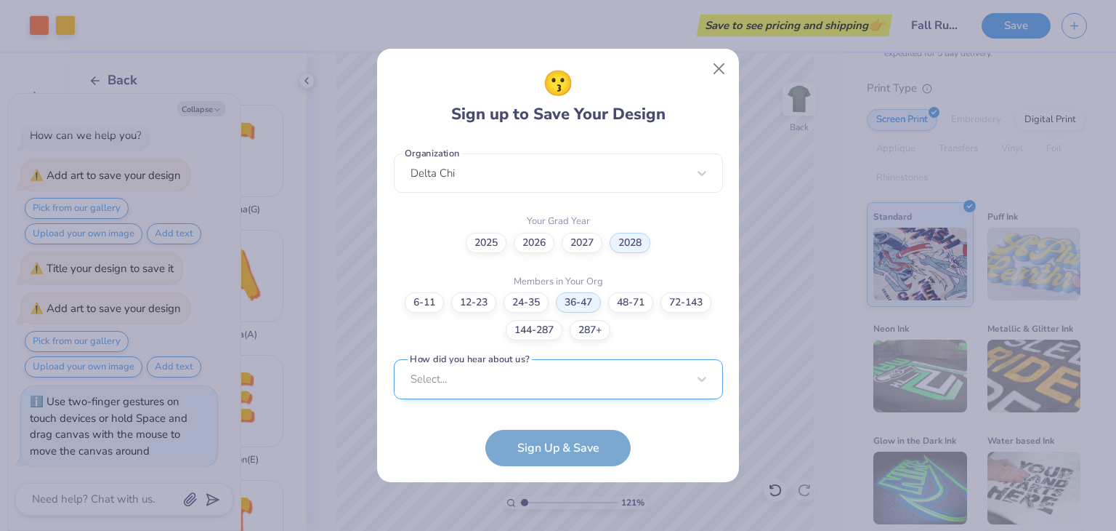
click at [578, 391] on div "Select..." at bounding box center [558, 379] width 329 height 40
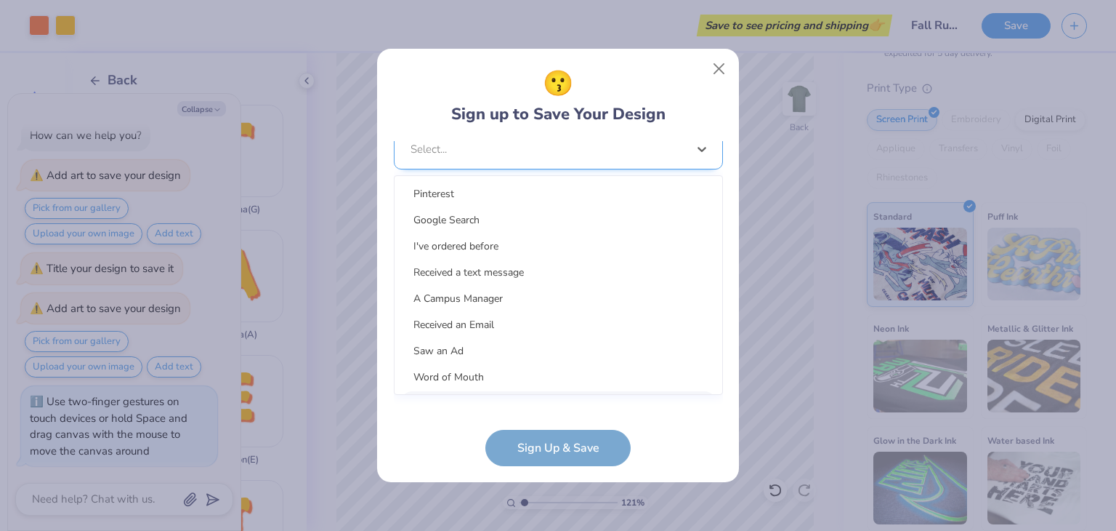
scroll to position [585, 0]
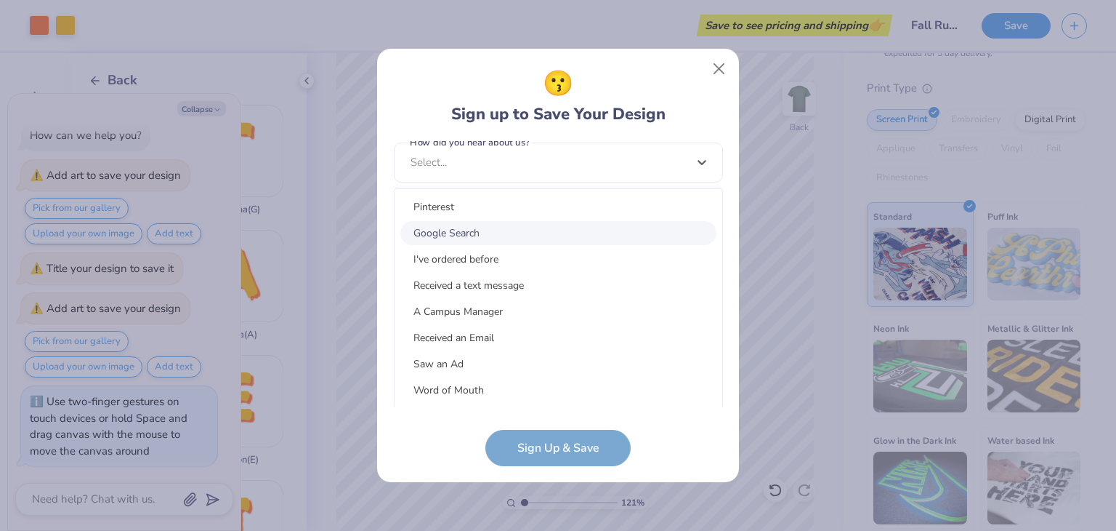
click at [583, 228] on div "Google Search" at bounding box center [559, 233] width 316 height 24
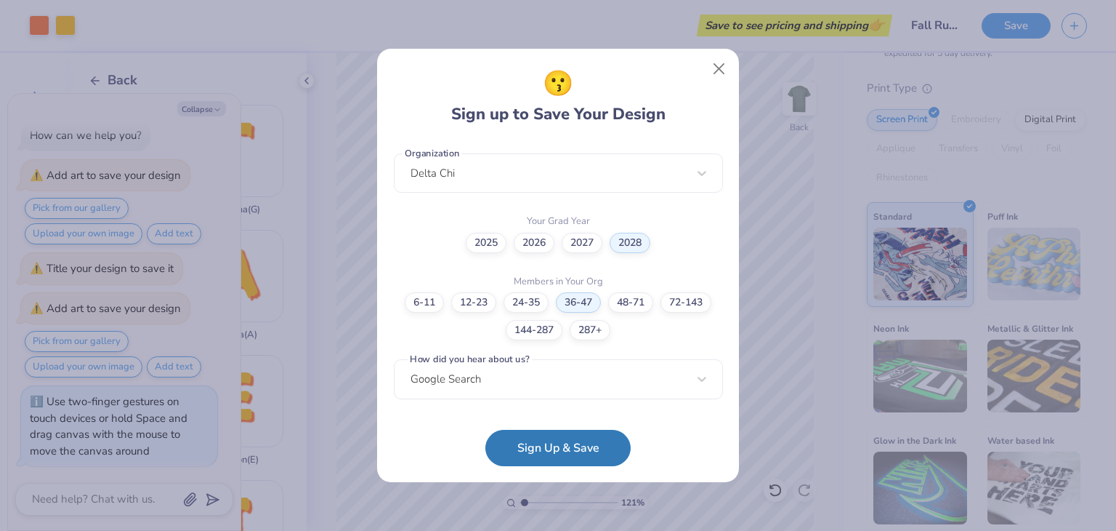
scroll to position [367, 0]
click at [579, 451] on button "Sign Up & Save" at bounding box center [558, 444] width 145 height 36
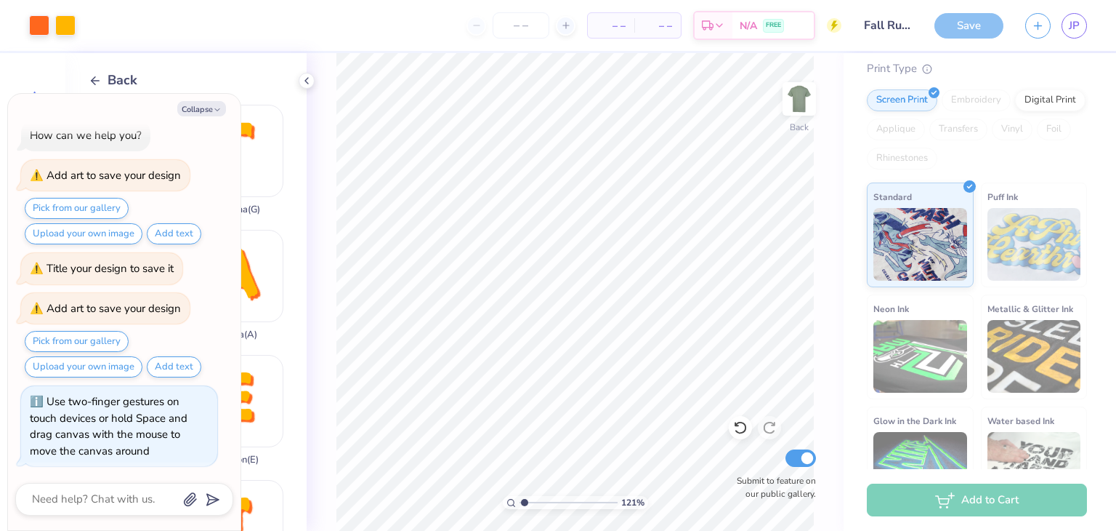
type input "1.21140394818618"
click at [219, 110] on icon "button" at bounding box center [217, 109] width 9 height 9
type textarea "x"
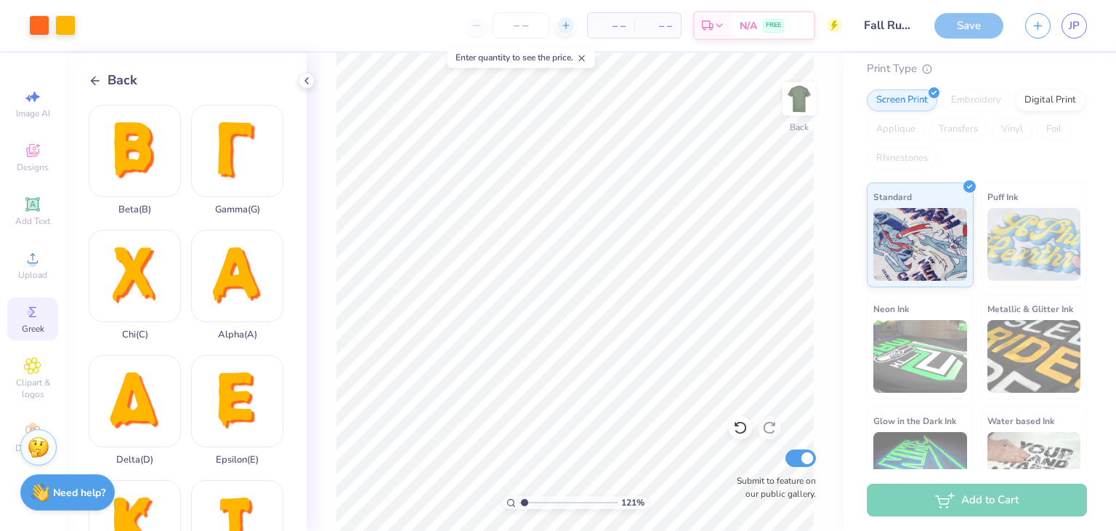
click at [566, 24] on icon at bounding box center [566, 25] width 10 height 10
type input "12"
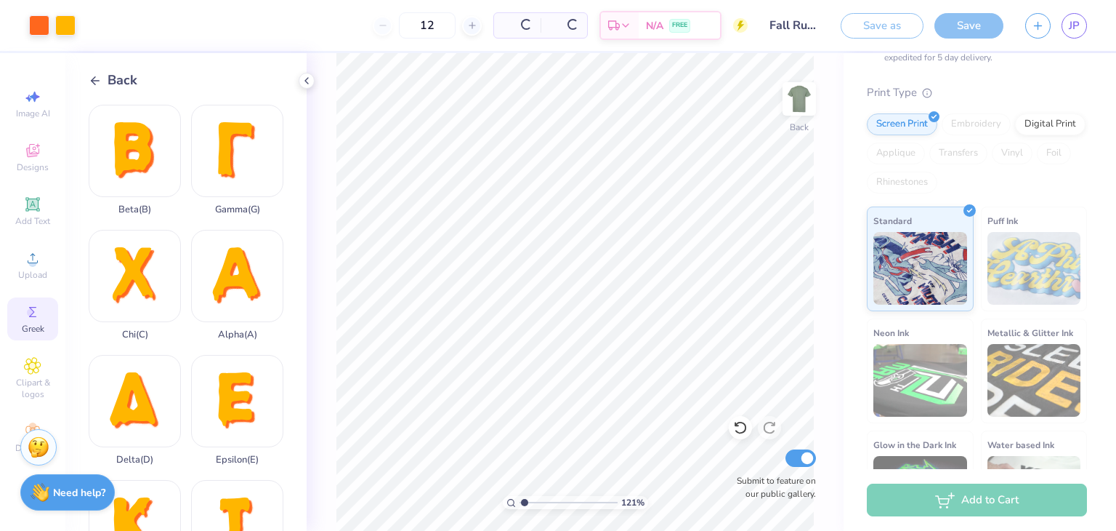
scroll to position [180, 0]
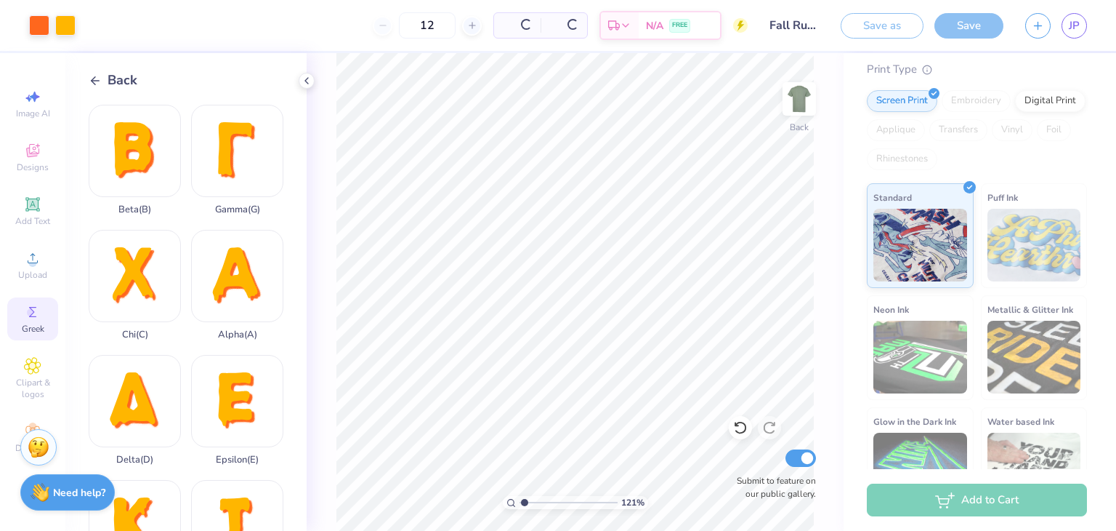
type input "1.21140394818618"
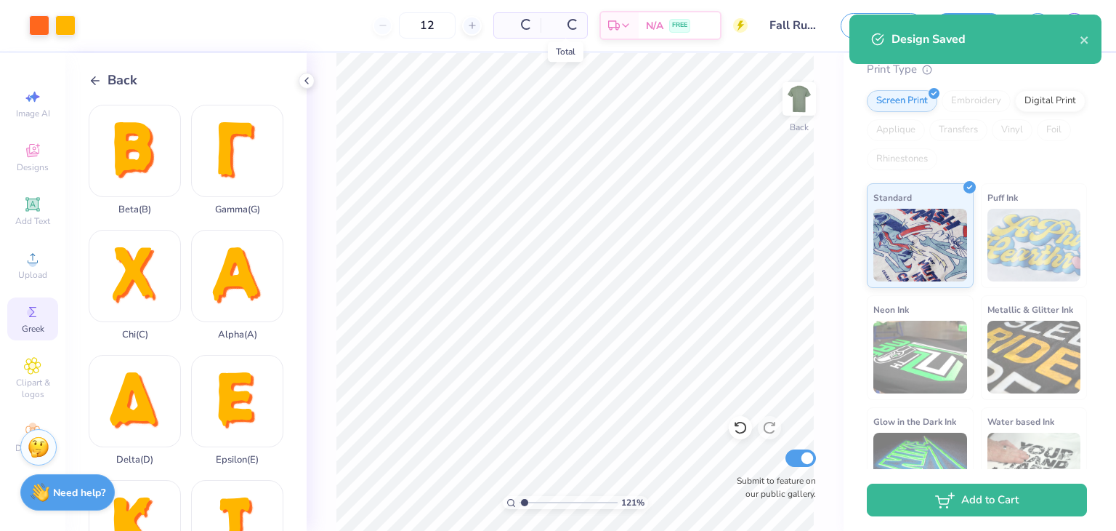
click at [576, 28] on div at bounding box center [573, 24] width 12 height 12
click at [433, 31] on div at bounding box center [424, 26] width 20 height 20
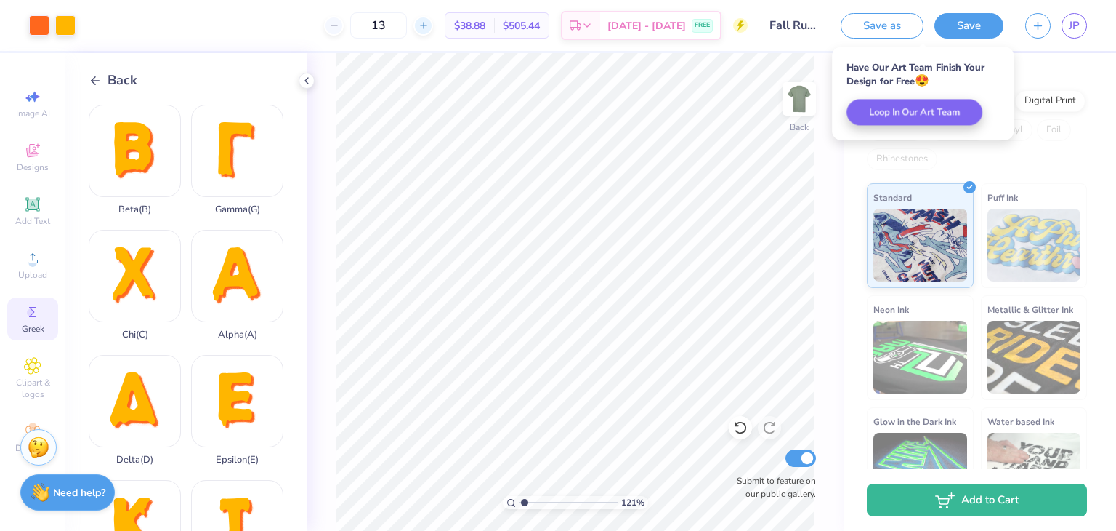
click at [433, 31] on div at bounding box center [424, 26] width 20 height 20
click at [445, 31] on div "14" at bounding box center [427, 25] width 109 height 26
click at [462, 31] on div at bounding box center [472, 26] width 20 height 20
click at [433, 31] on div at bounding box center [424, 26] width 20 height 20
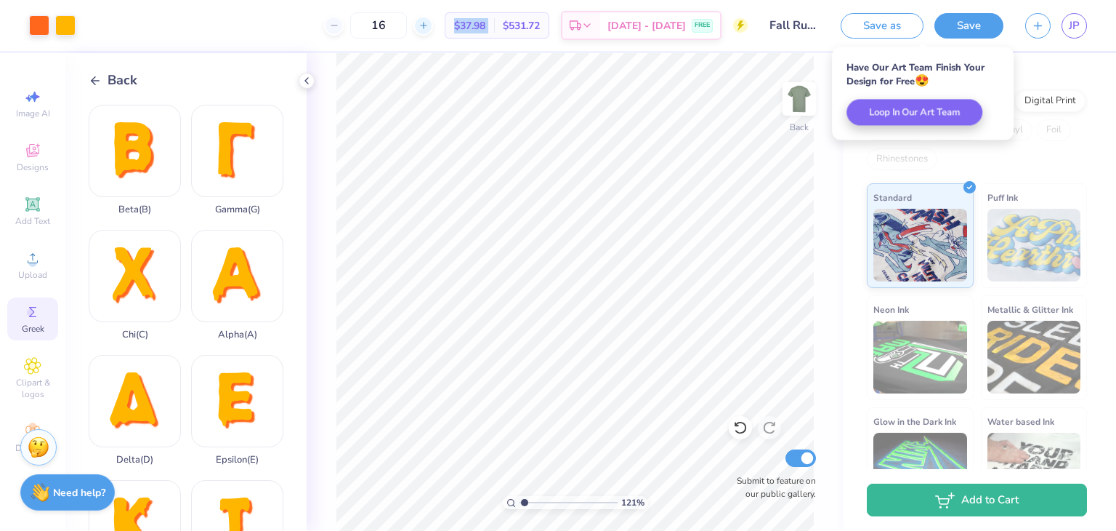
type input "17"
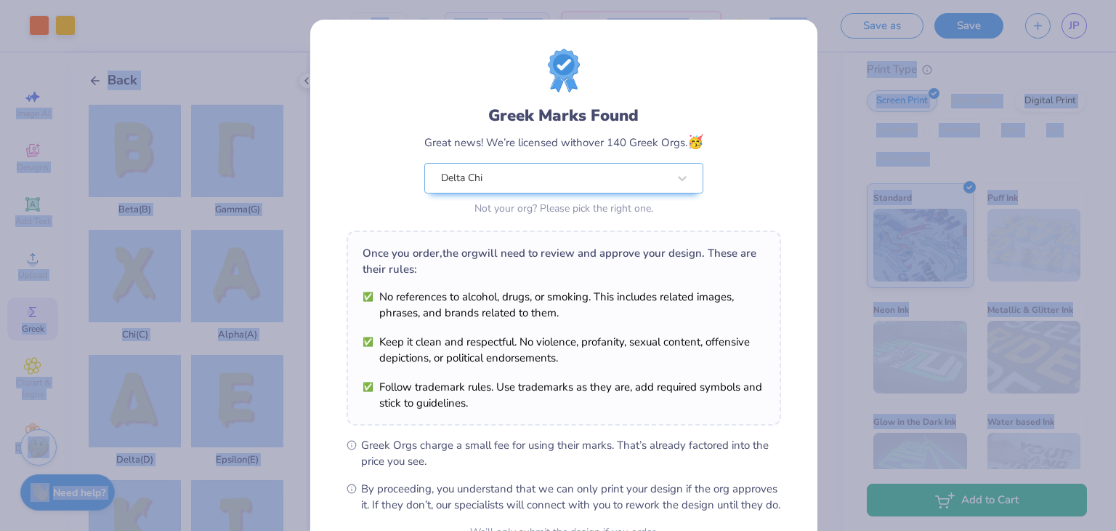
click at [445, 31] on div "Greek Marks Found Great news! We’re licensed with over 140 Greek Orgs. 🥳 Delta …" at bounding box center [563, 332] width 507 height 625
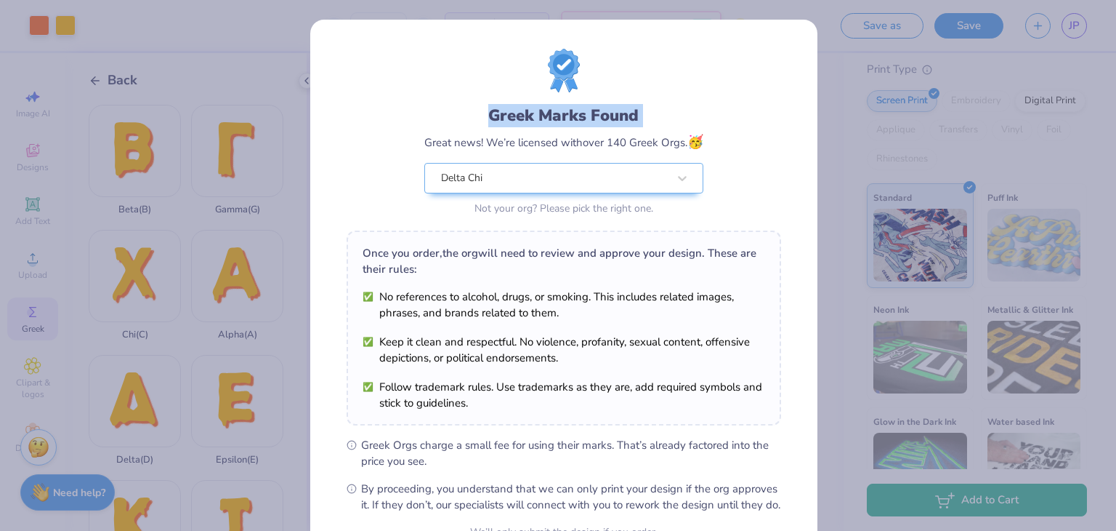
click at [294, 23] on div "Greek Marks Found Great news! We’re licensed with over 140 Greek Orgs. 🥳 Delta …" at bounding box center [558, 265] width 1116 height 531
click at [821, 164] on div "Greek Marks Found Great news! We’re licensed with over 140 Greek Orgs. 🥳 Delta …" at bounding box center [558, 265] width 1116 height 531
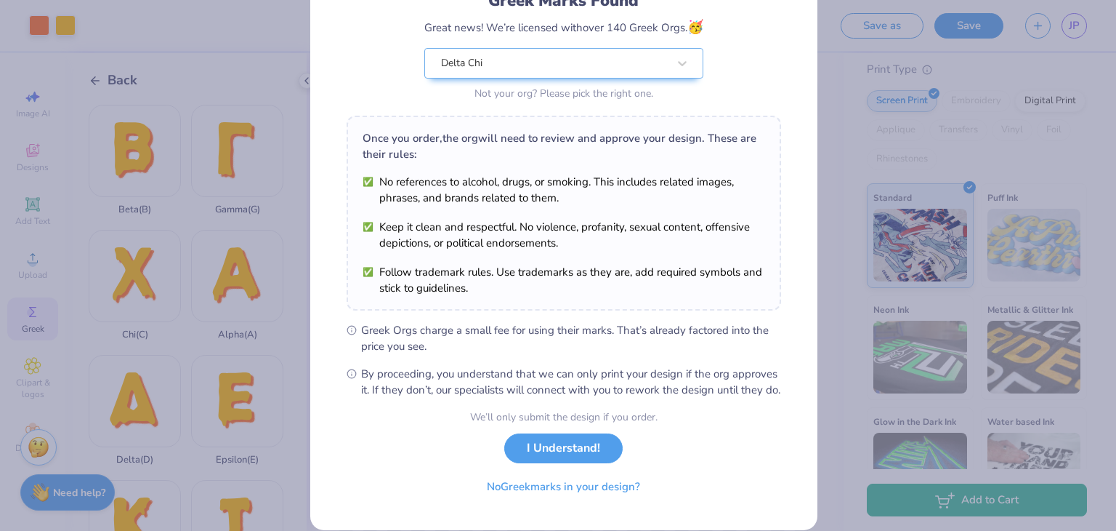
scroll to position [148, 0]
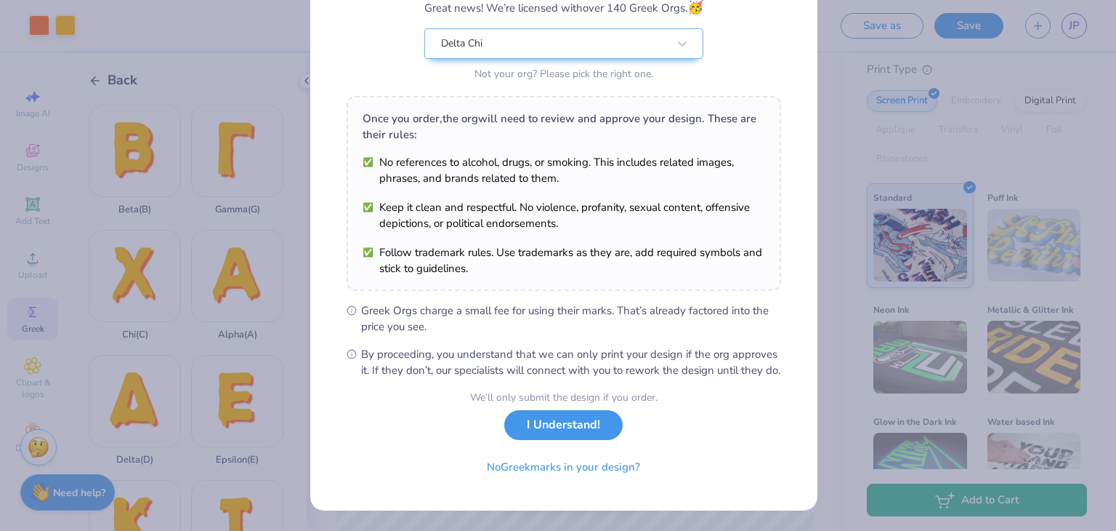
click at [554, 431] on button "I Understand!" at bounding box center [563, 425] width 118 height 30
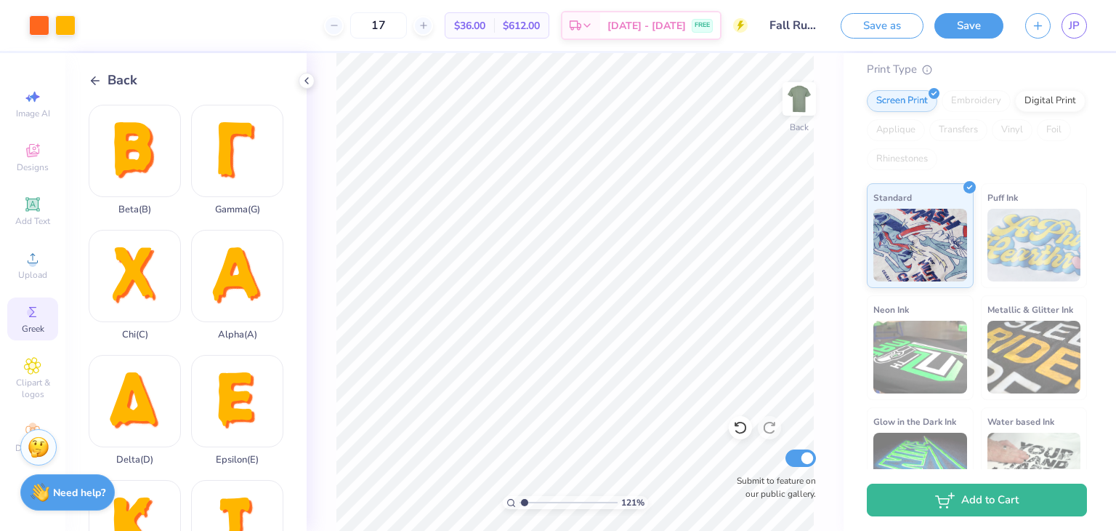
scroll to position [0, 0]
type input "1.21140394818618"
click at [433, 23] on div at bounding box center [424, 26] width 20 height 20
click at [435, 23] on div "18" at bounding box center [427, 25] width 109 height 26
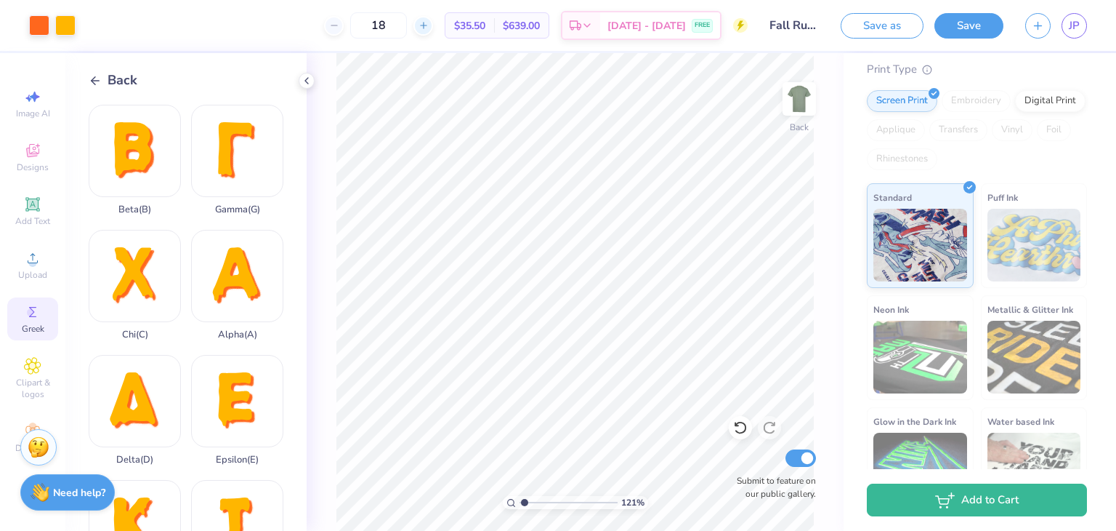
click at [433, 23] on div at bounding box center [424, 26] width 20 height 20
click at [435, 23] on input "19" at bounding box center [427, 25] width 57 height 26
click at [433, 23] on div at bounding box center [424, 26] width 20 height 20
click at [407, 24] on input "20" at bounding box center [378, 25] width 57 height 26
type input "2"
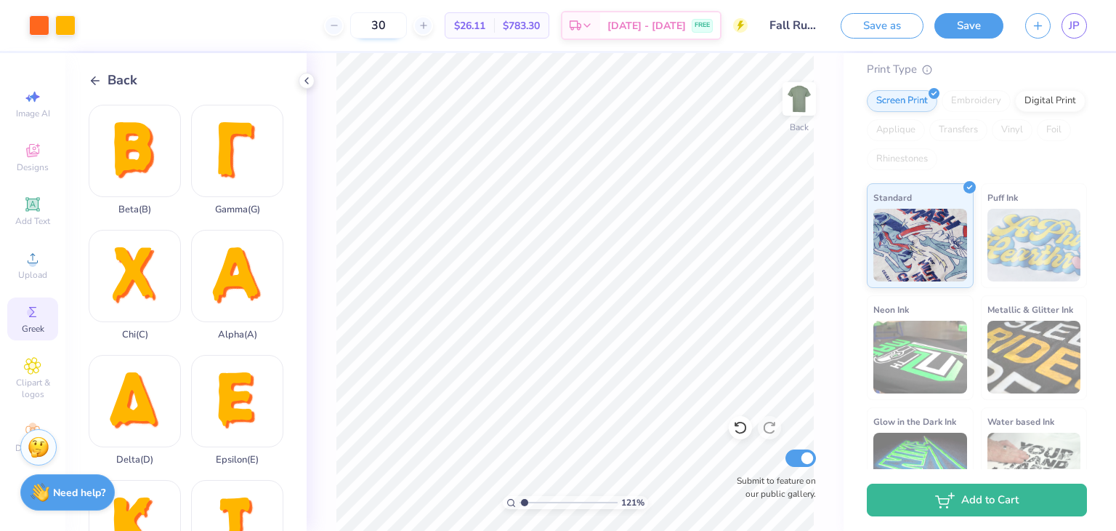
type input "3"
type input "40"
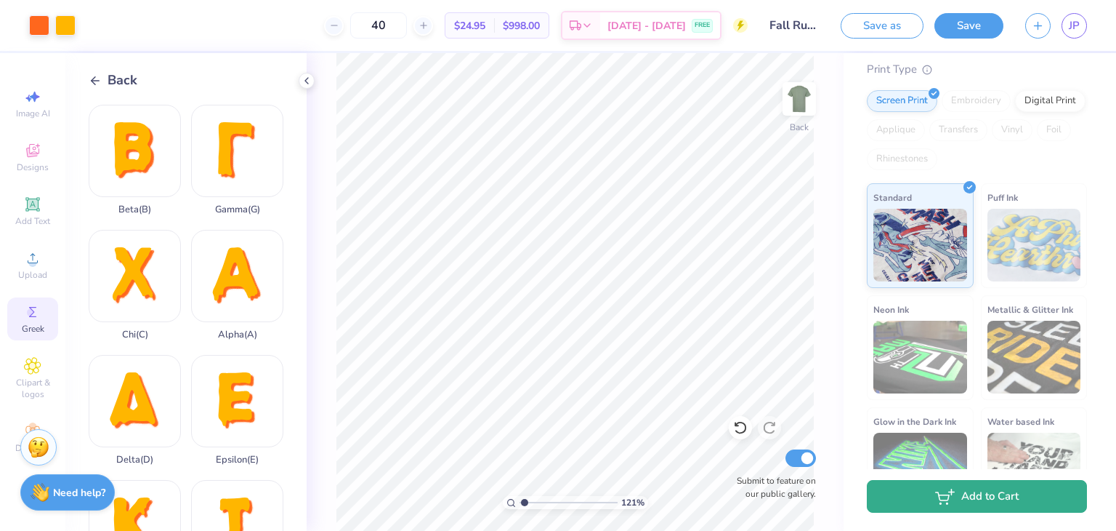
click at [998, 504] on button "Add to Cart" at bounding box center [977, 496] width 220 height 33
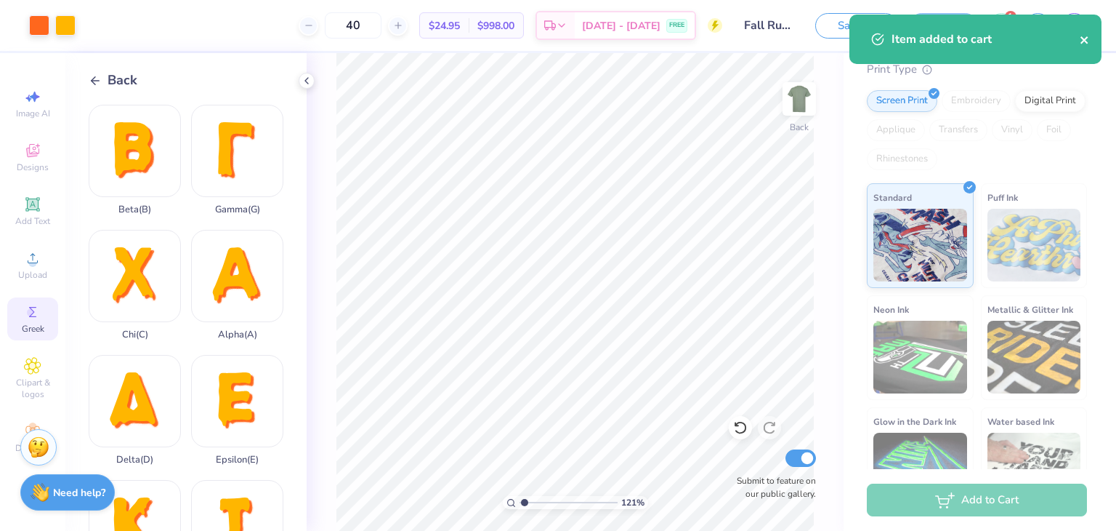
click at [1085, 39] on icon "close" at bounding box center [1084, 39] width 7 height 7
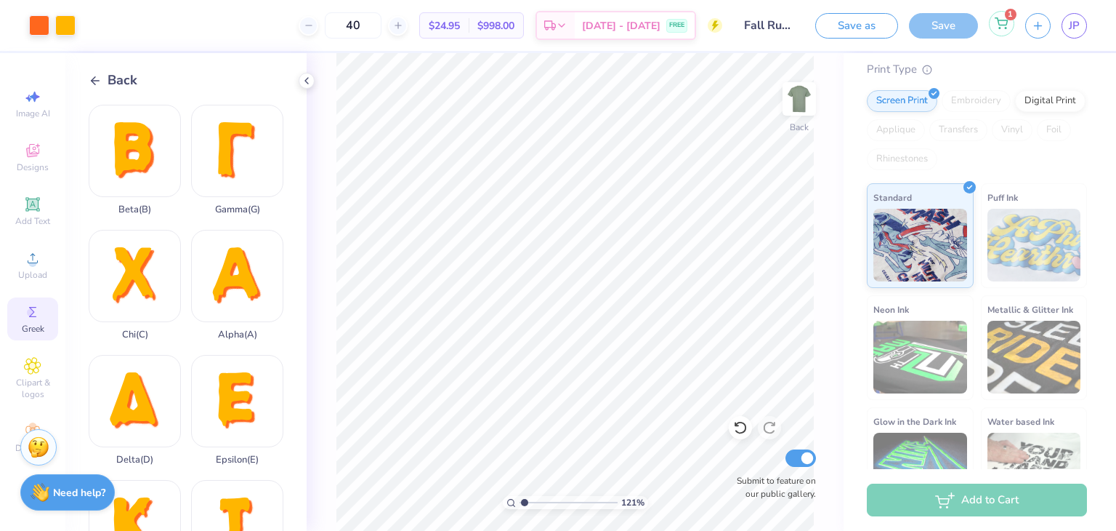
click at [1009, 25] on div "1" at bounding box center [1001, 23] width 25 height 25
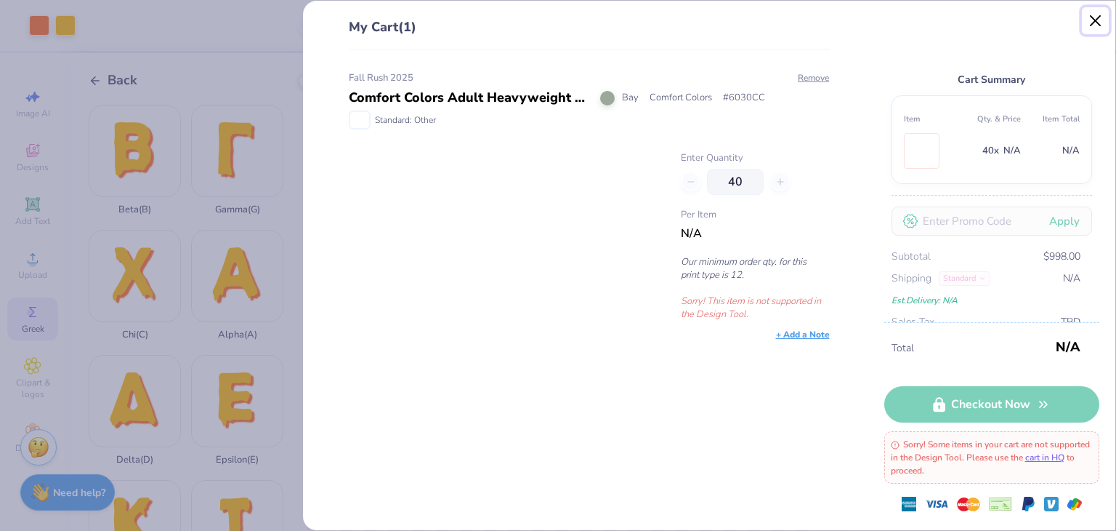
click at [1102, 20] on button "Close" at bounding box center [1096, 21] width 28 height 28
